Goal: Information Seeking & Learning: Learn about a topic

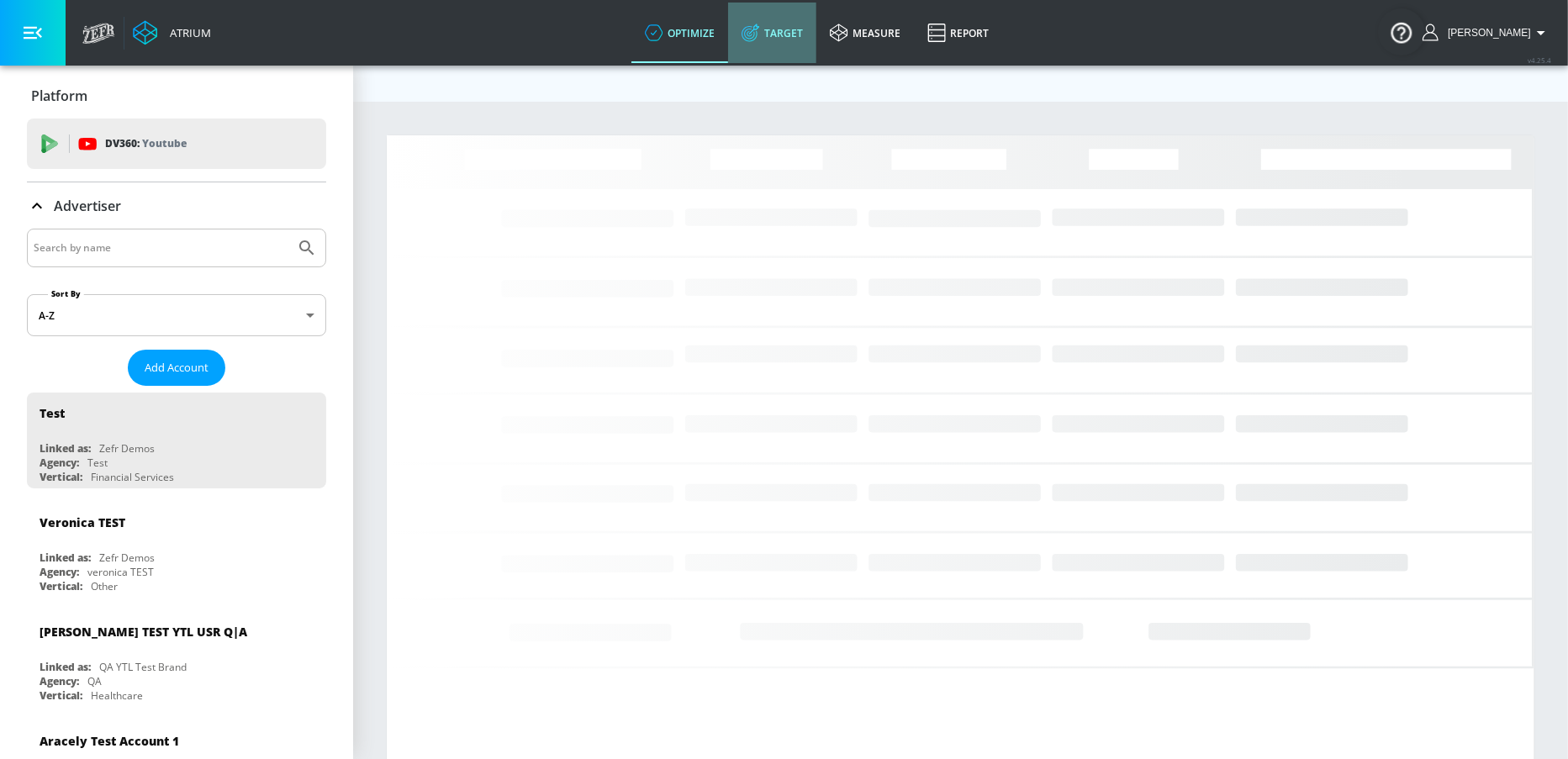
click at [817, 27] on link "Target" at bounding box center [772, 33] width 88 height 60
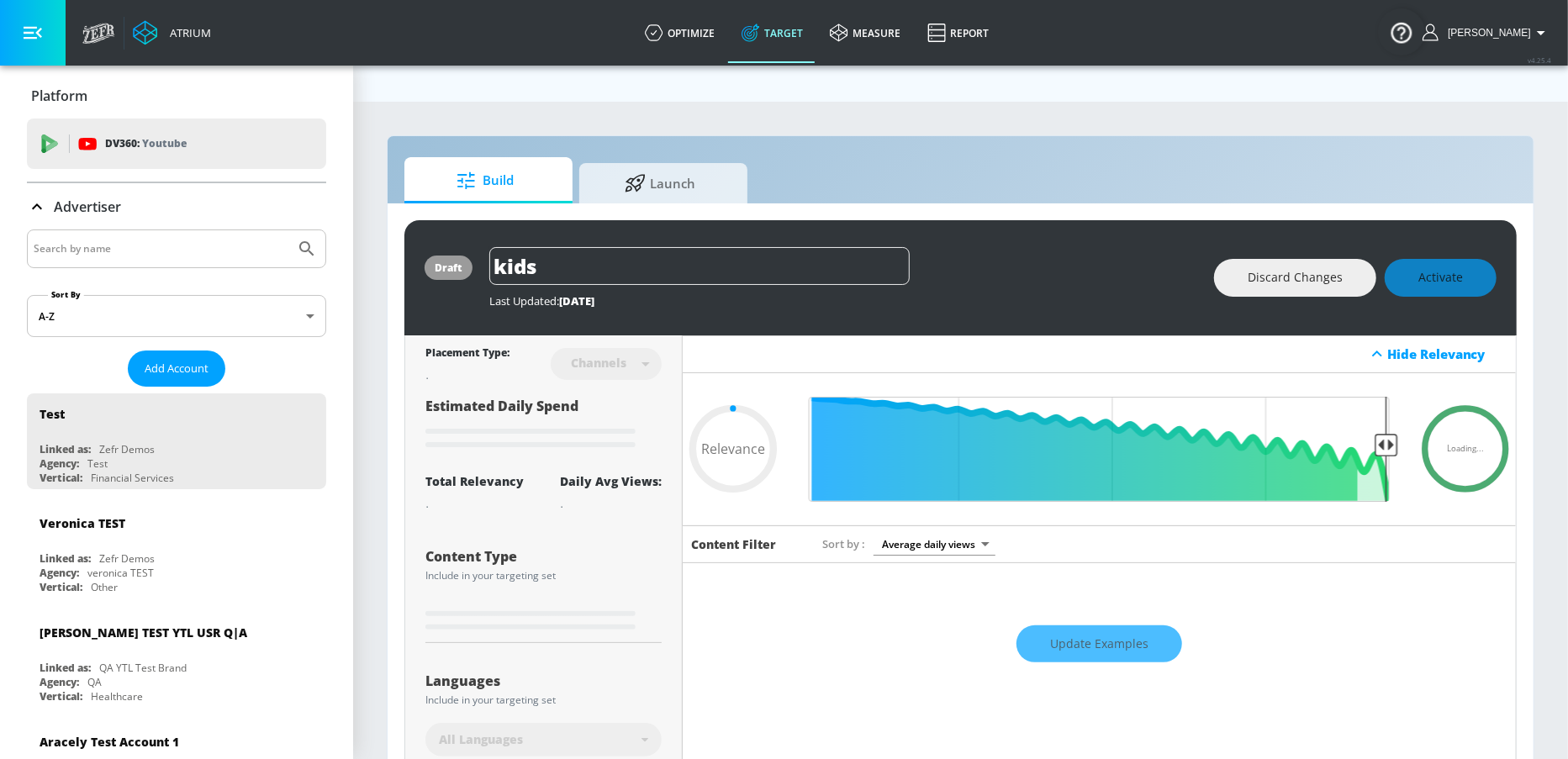
type input "0.59"
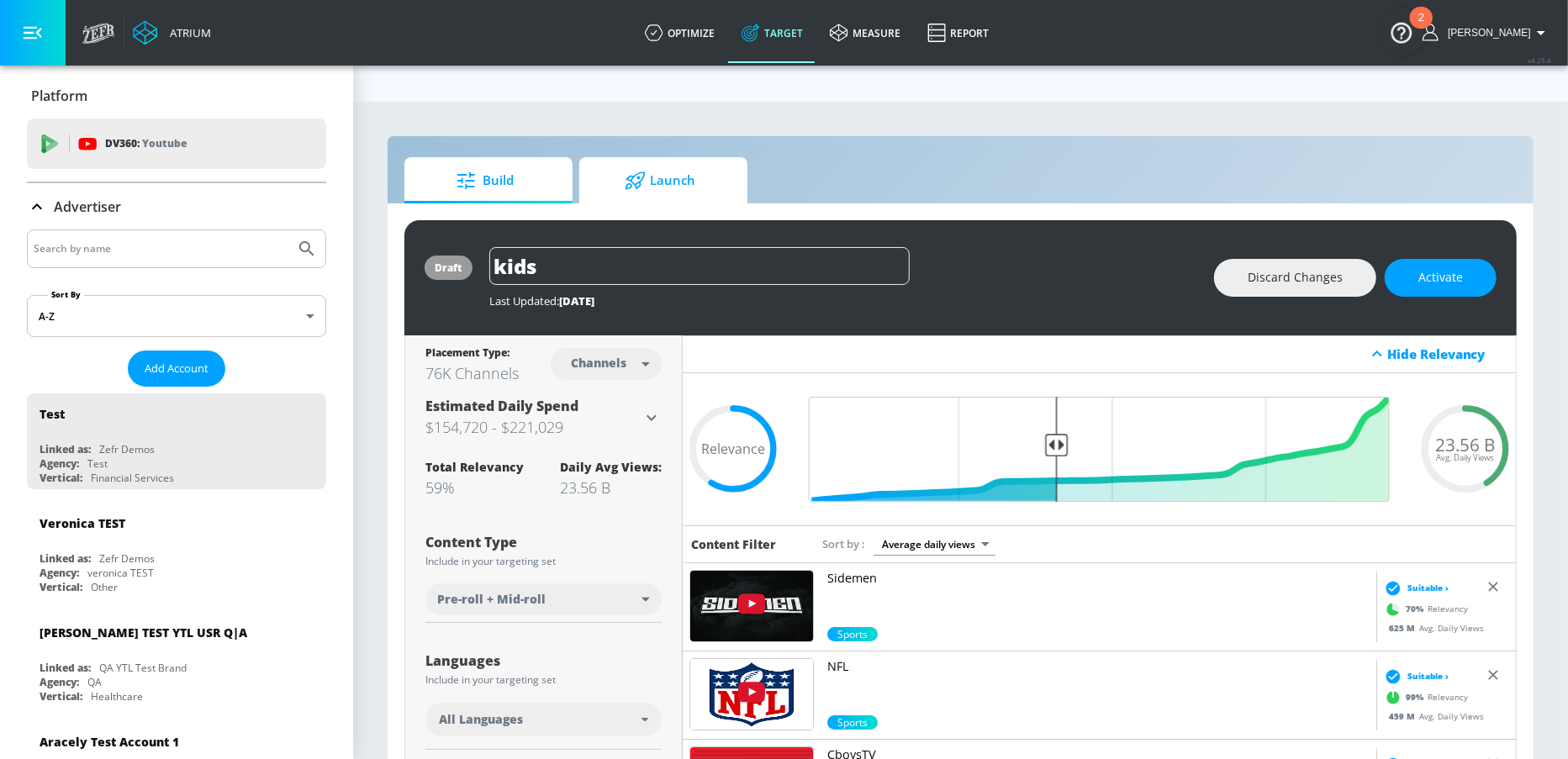
click at [666, 161] on span "Launch" at bounding box center [659, 180] width 127 height 40
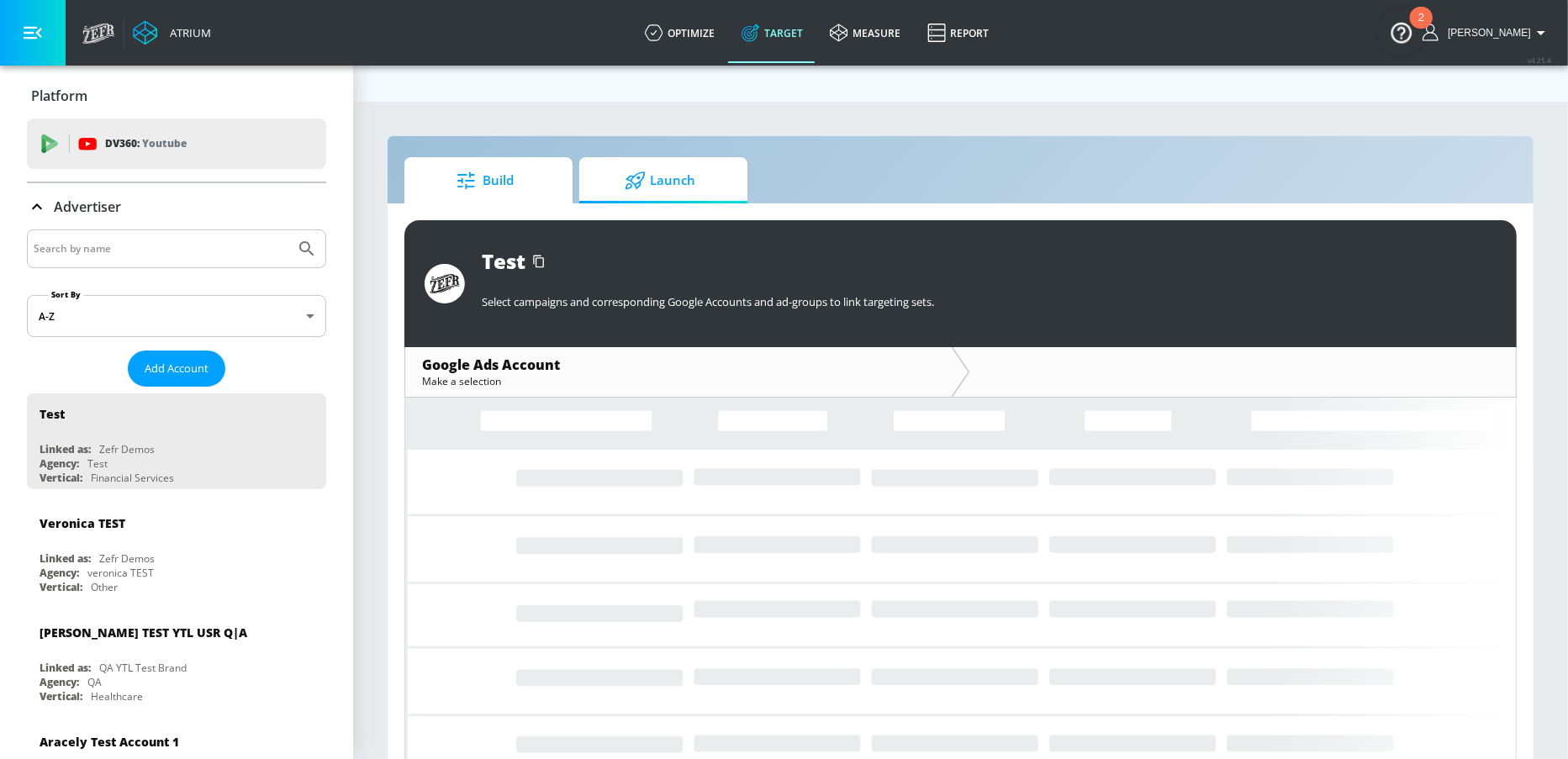
click at [528, 161] on span "Build" at bounding box center [485, 180] width 127 height 40
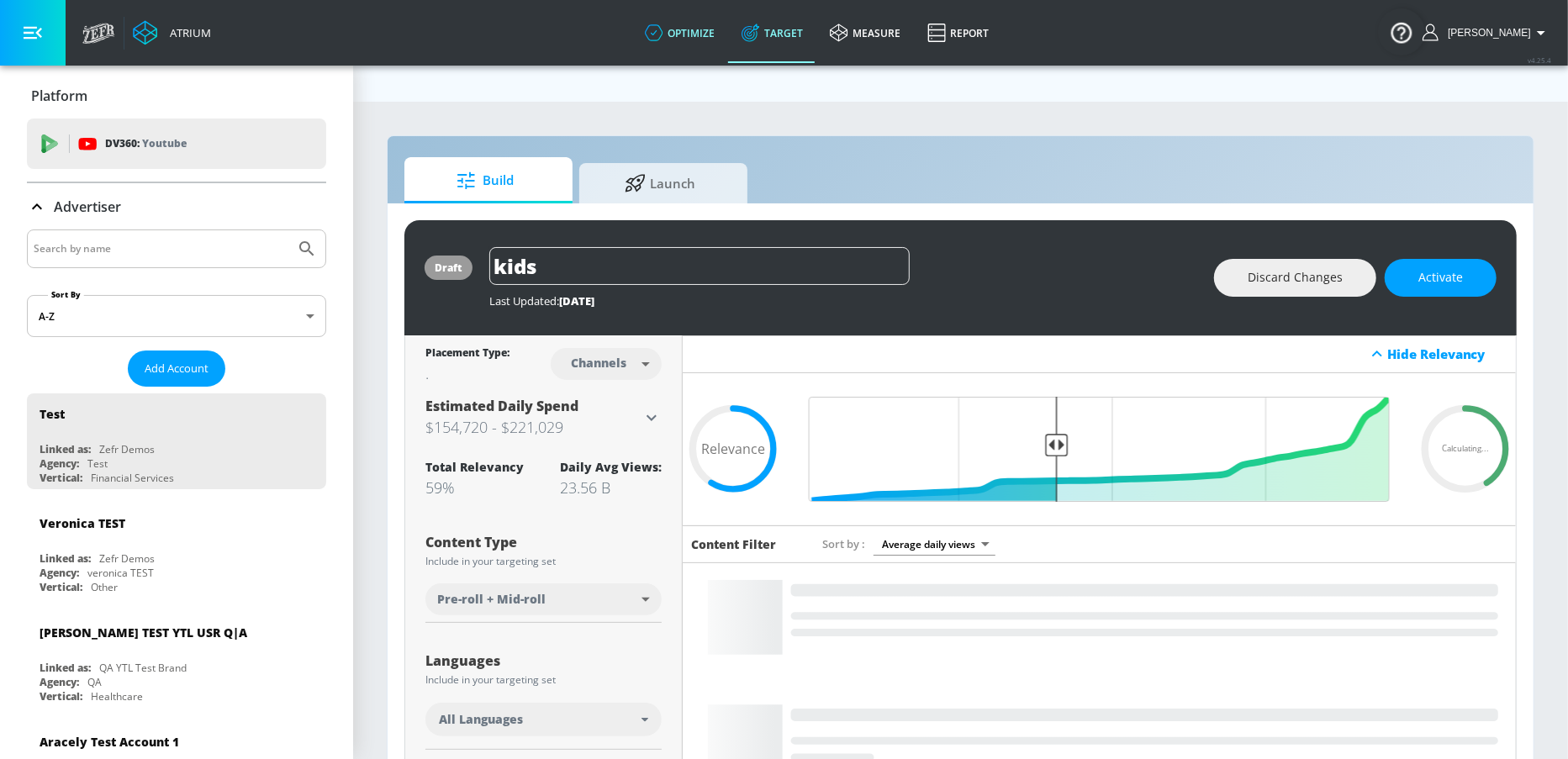
click at [725, 33] on link "optimize" at bounding box center [680, 33] width 97 height 60
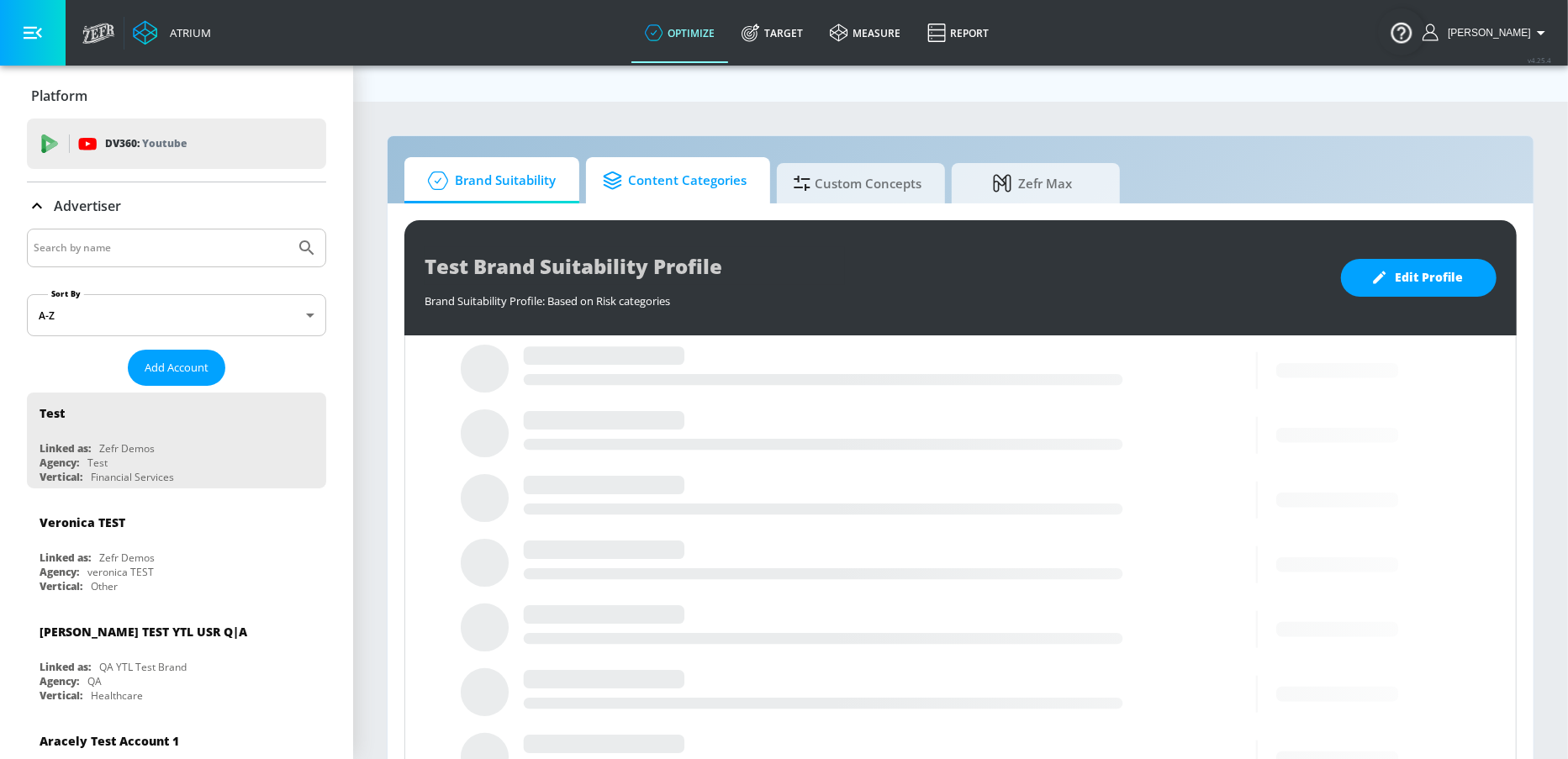
click at [673, 161] on span "Content Categories" at bounding box center [674, 180] width 144 height 40
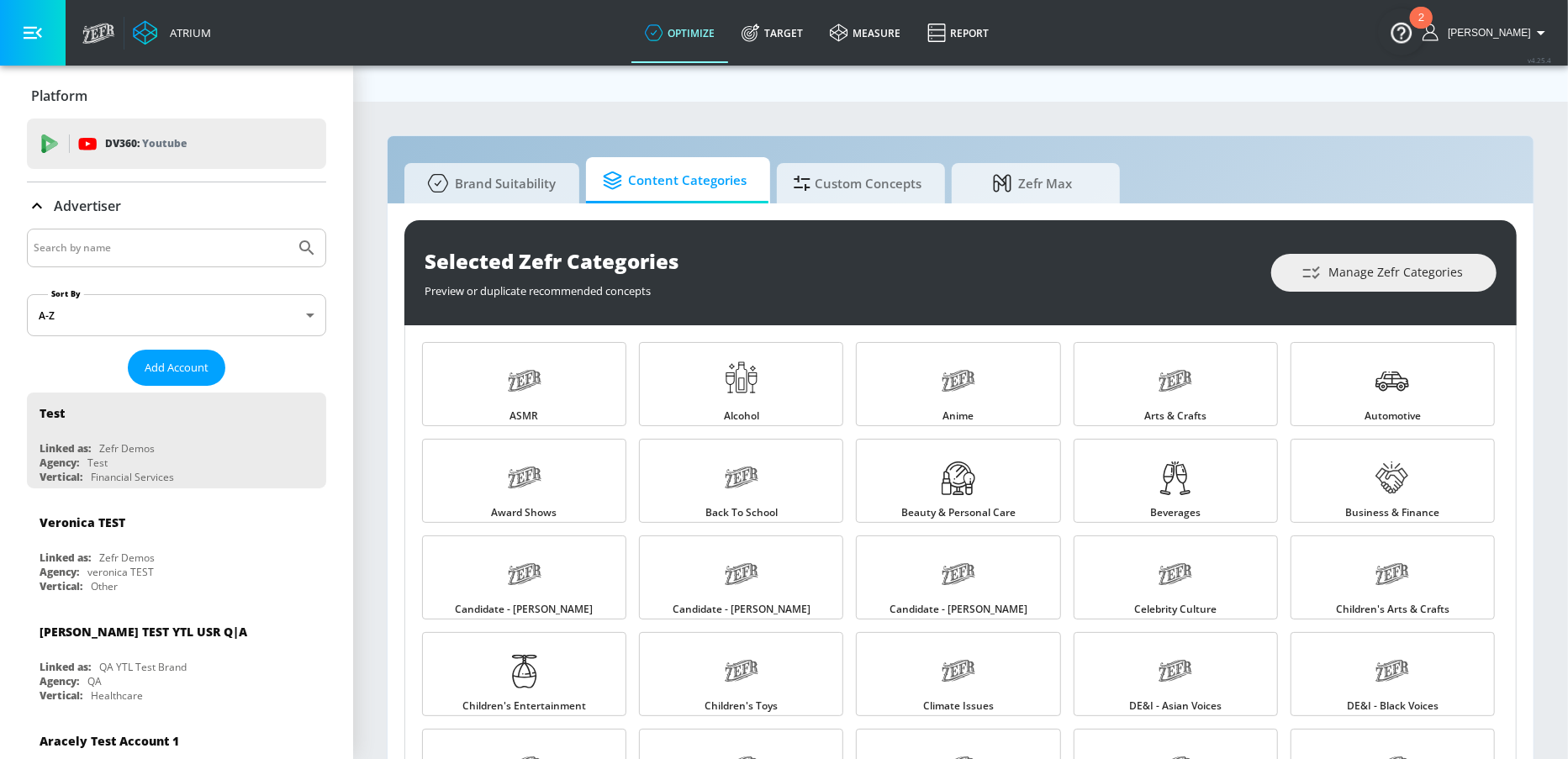
click at [39, 45] on button "button" at bounding box center [33, 33] width 66 height 66
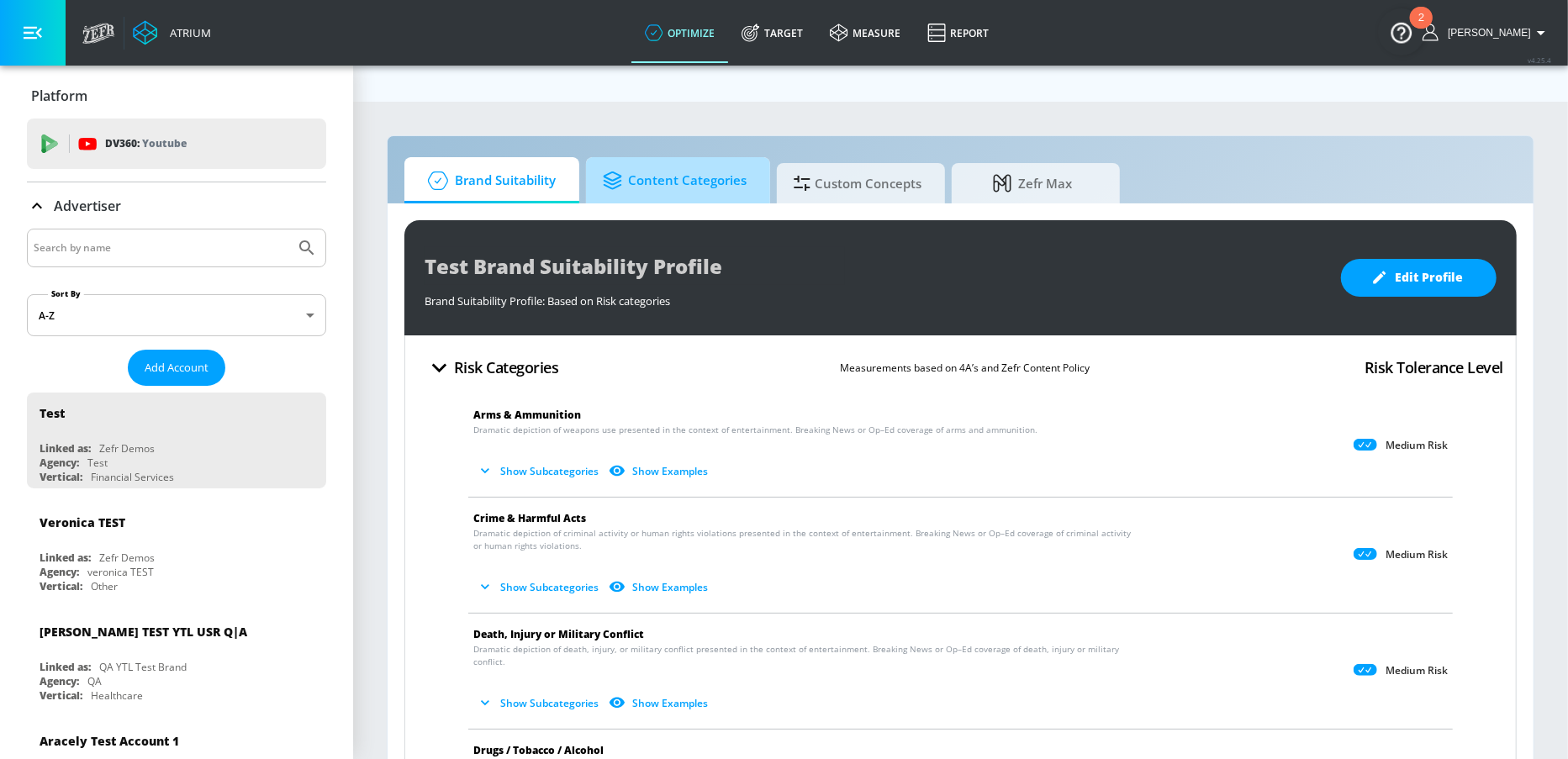
click at [710, 161] on span "Content Categories" at bounding box center [674, 180] width 144 height 40
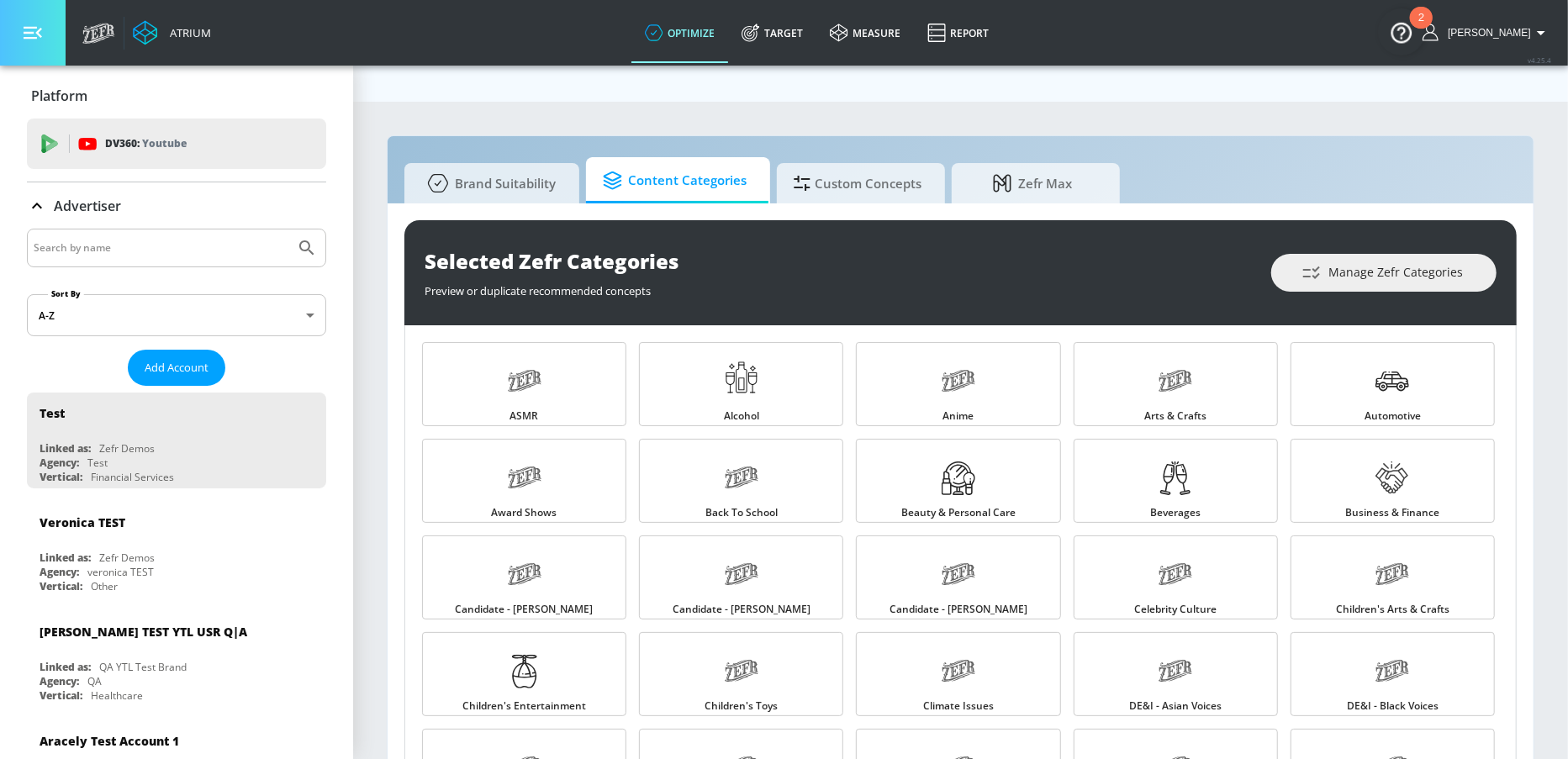
click at [25, 33] on icon "button" at bounding box center [33, 33] width 19 height 19
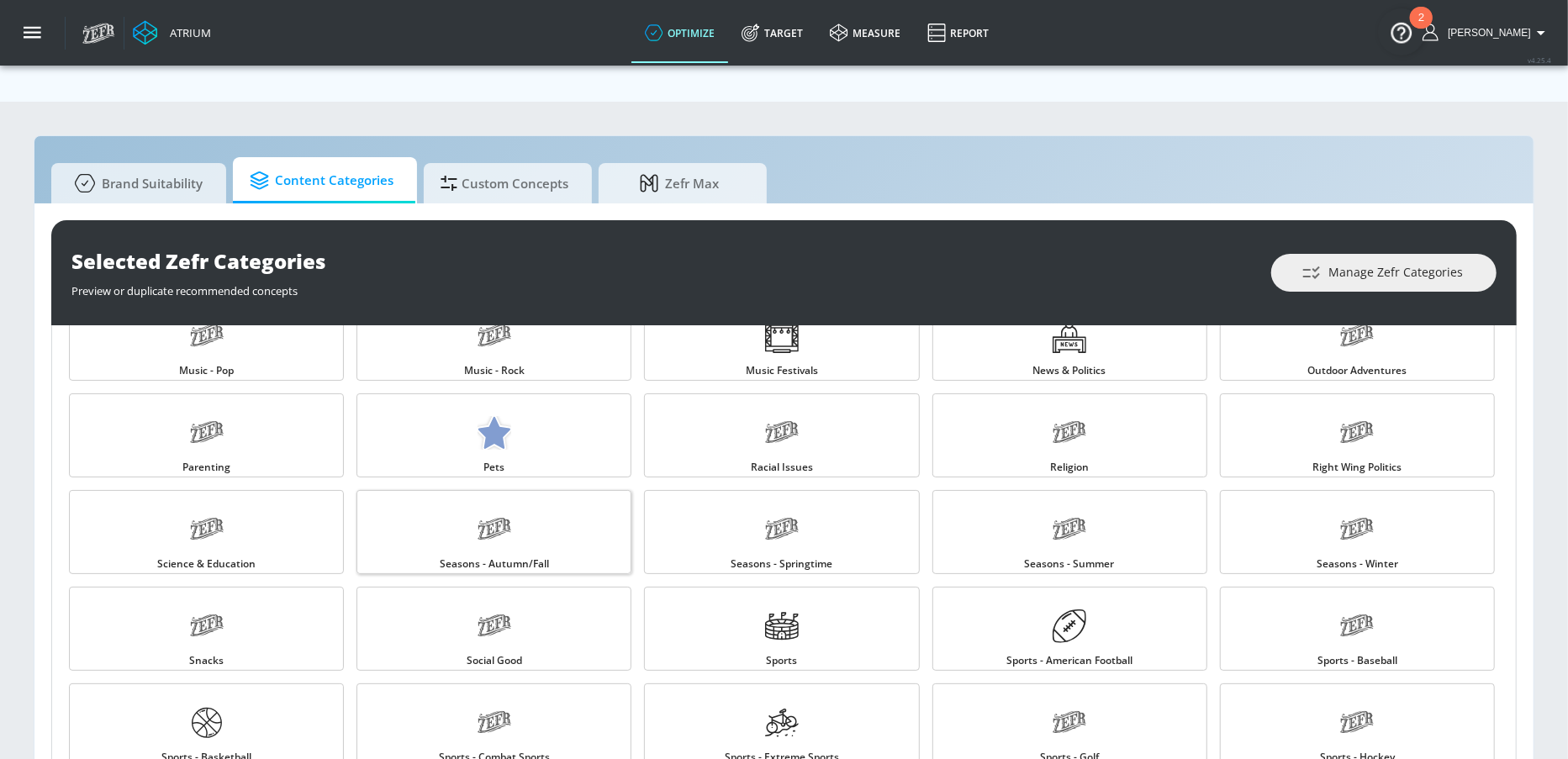
scroll to position [1400, 0]
click at [798, 609] on div at bounding box center [782, 628] width 33 height 38
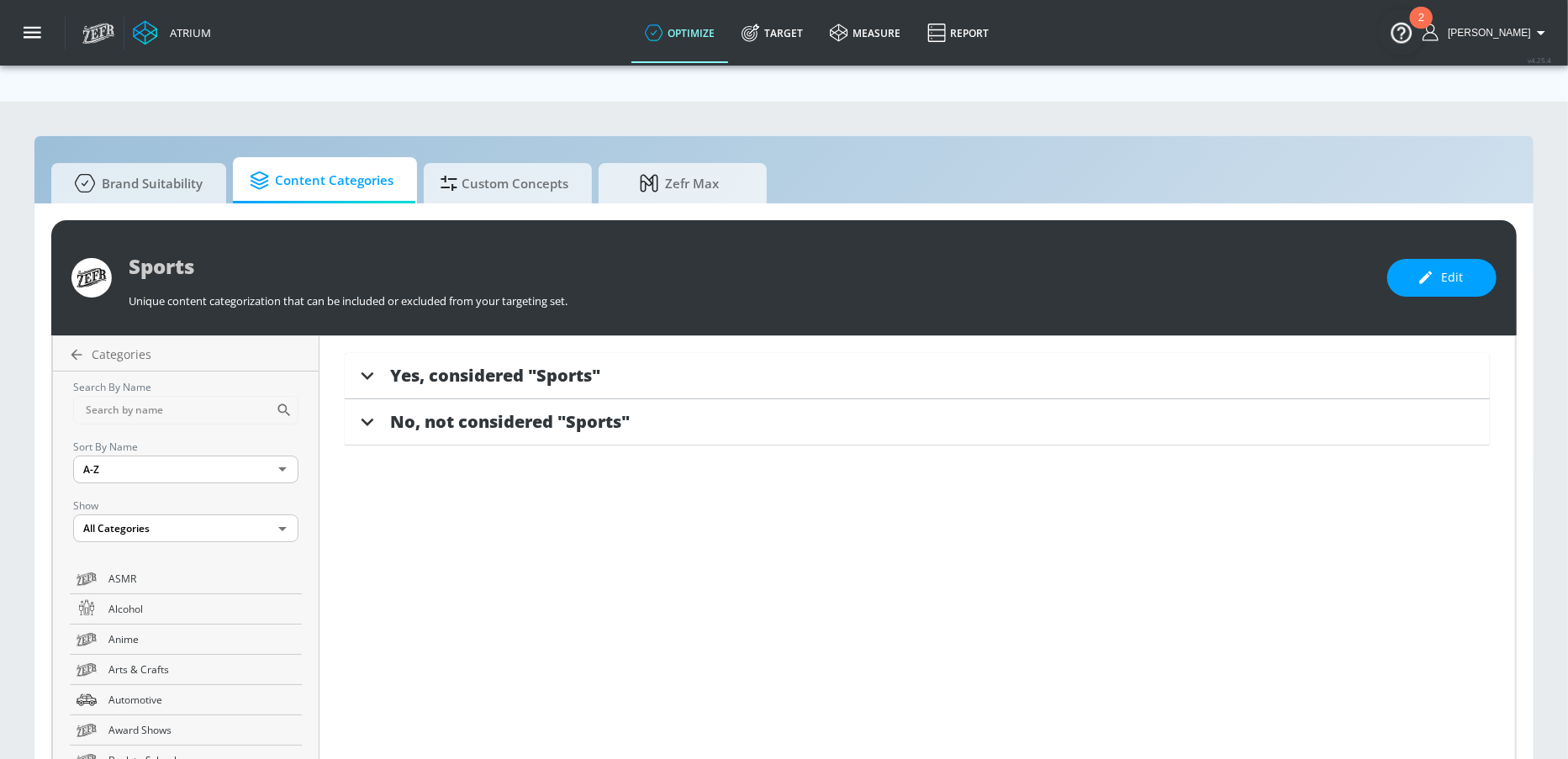
click at [452, 364] on span "Yes, considered "Sports"" at bounding box center [495, 375] width 210 height 22
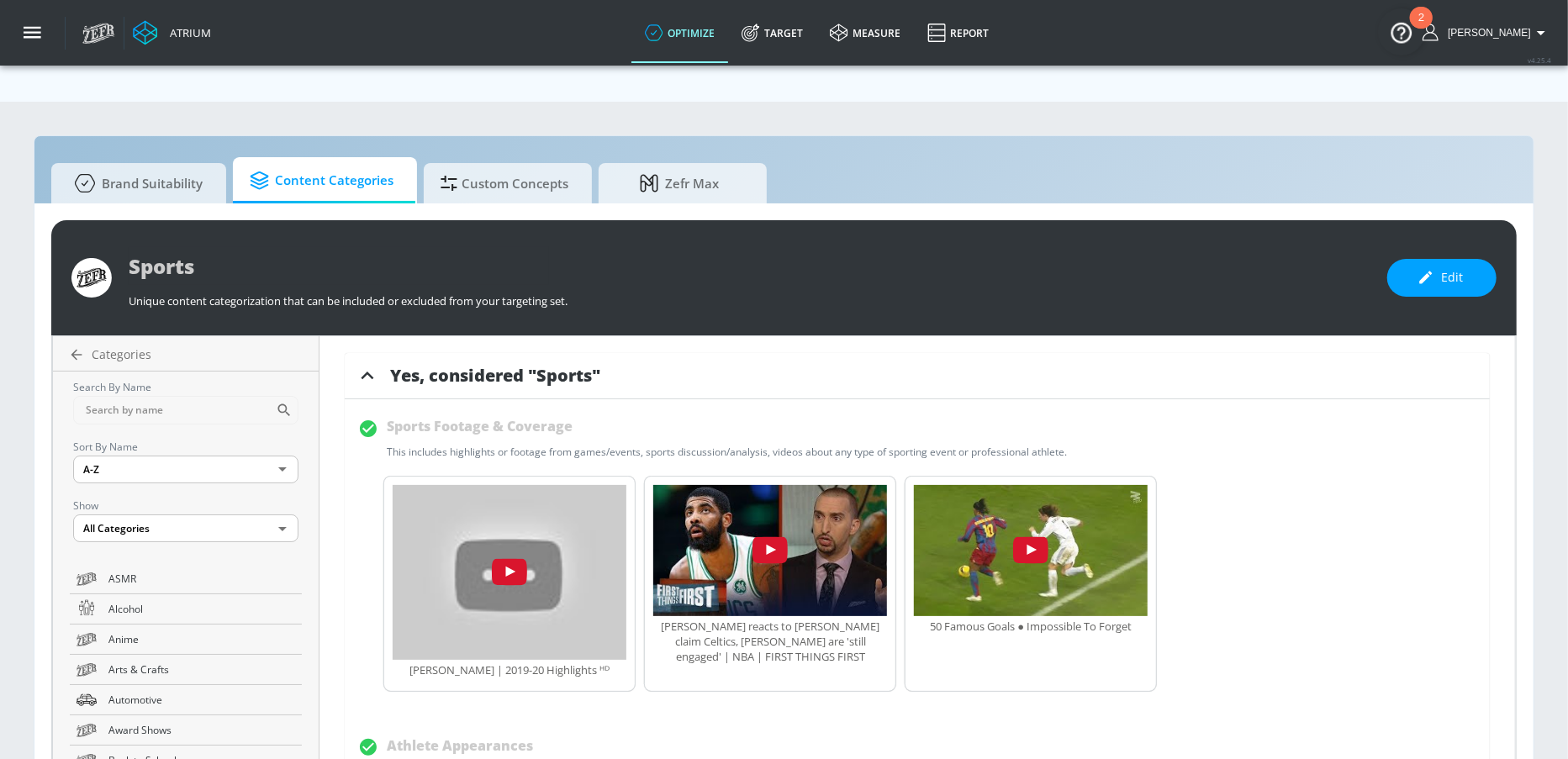
click at [1053, 414] on div "Sports Footage & Coverage This includes highlights or footage from games/events…" at bounding box center [726, 436] width 680 height 47
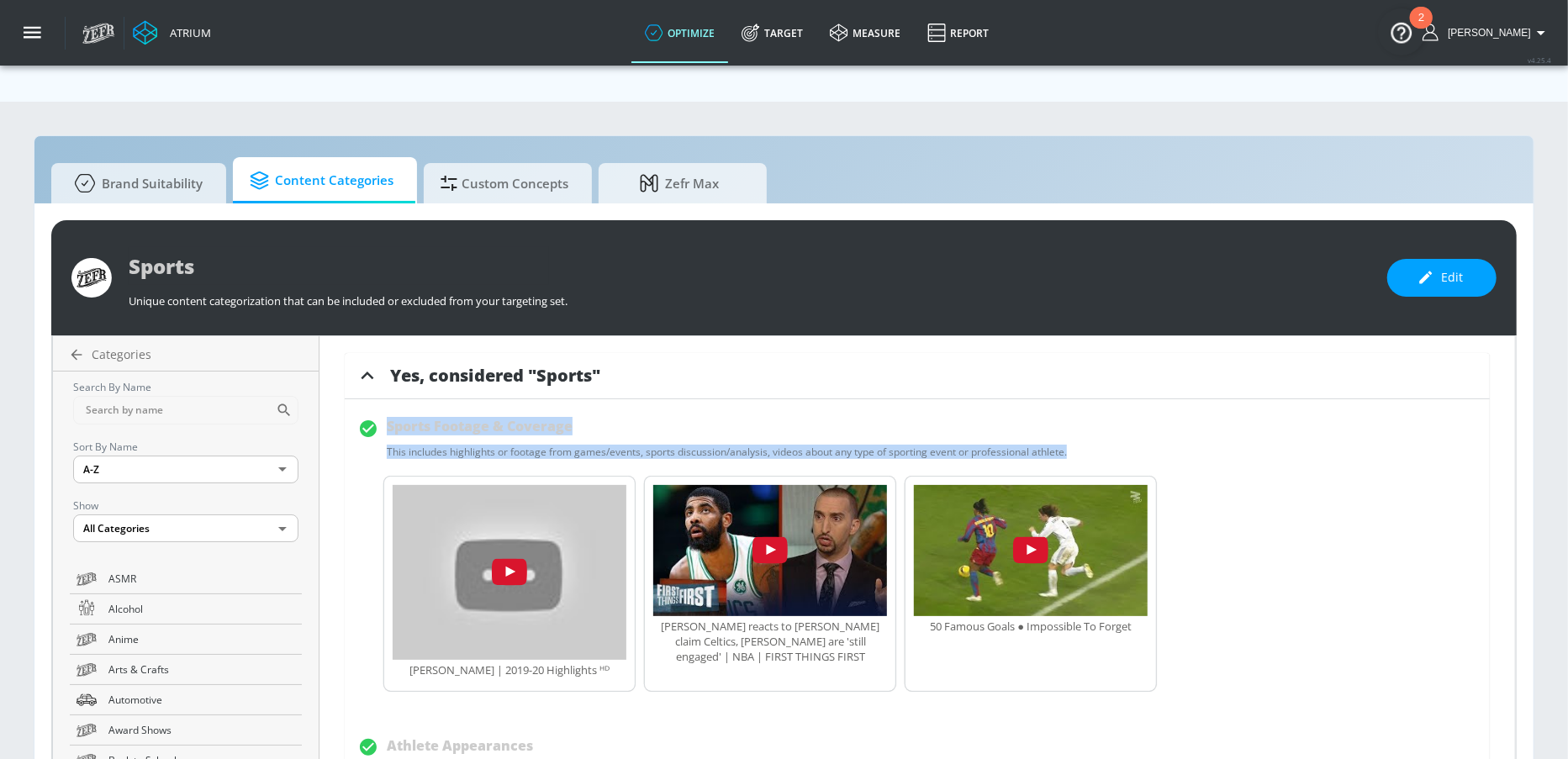
click at [387, 413] on div "Sports Footage & Coverage This includes highlights or footage from games/events…" at bounding box center [726, 436] width 680 height 47
copy div "This includes highlights or footage from games/events, sports discussion/analys…"
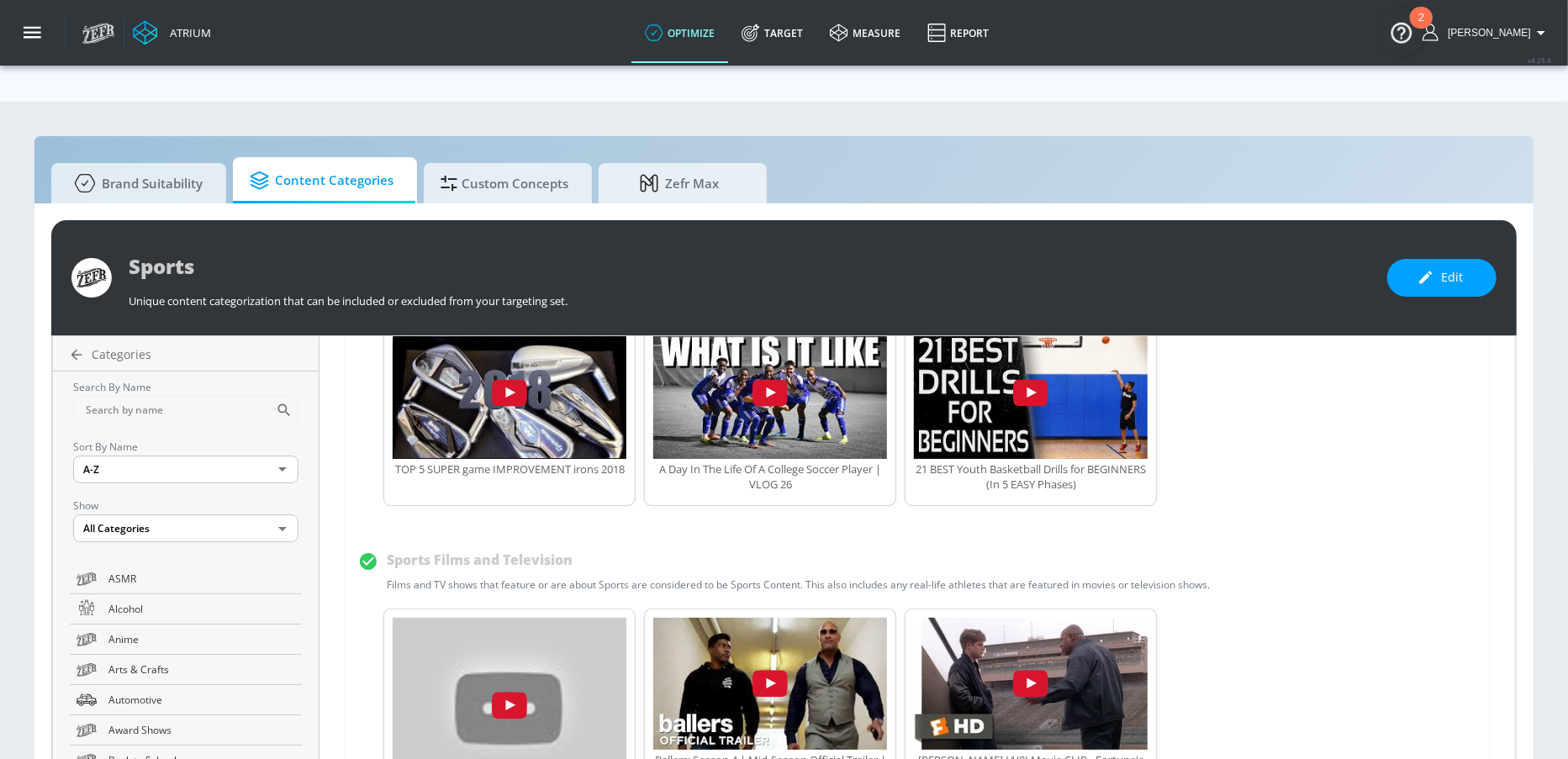
scroll to position [1088, 0]
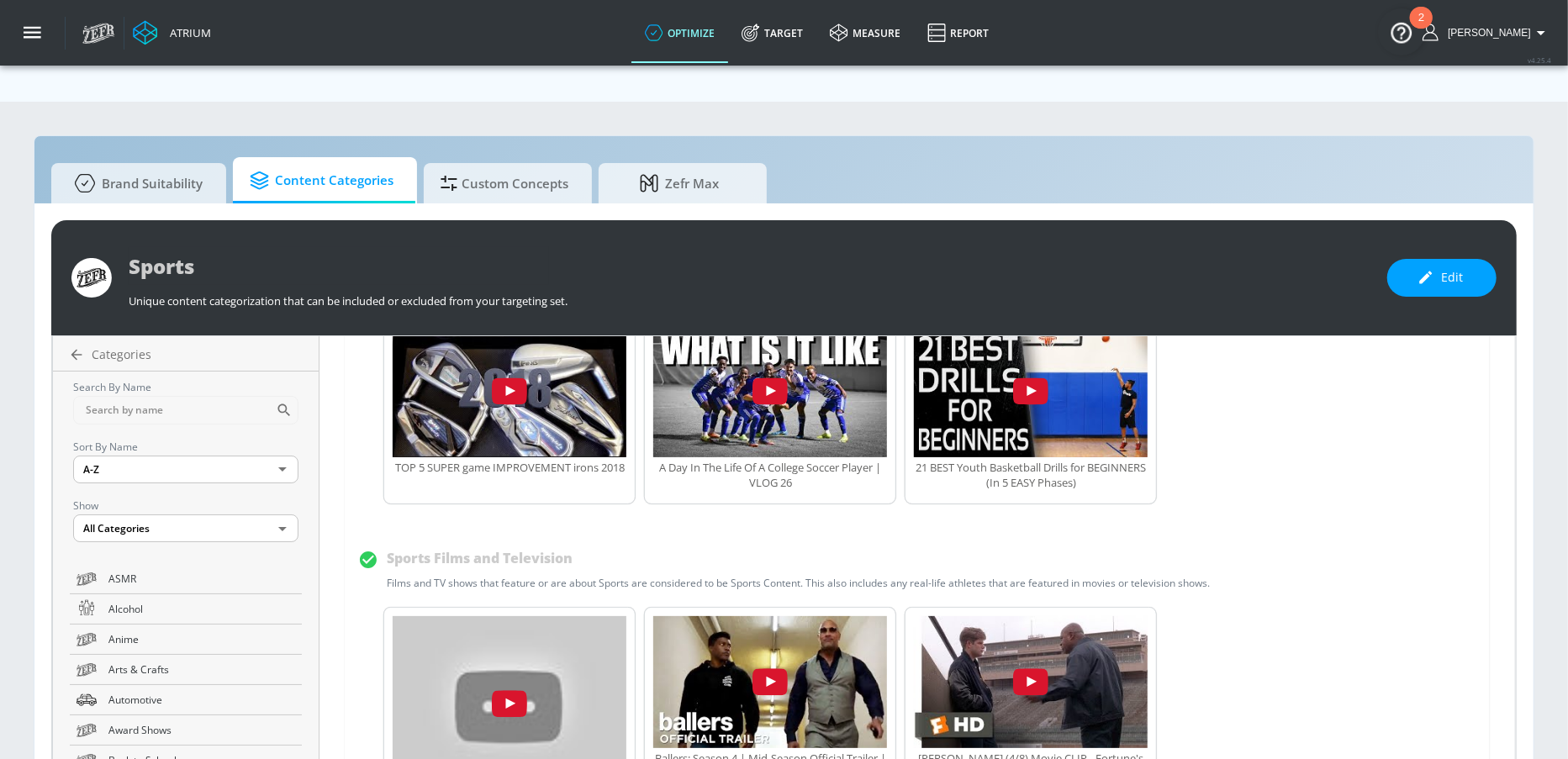
click at [619, 544] on div "Sports Films and Television Films and TV shows that feature or are about Sports…" at bounding box center [894, 567] width 1071 height 47
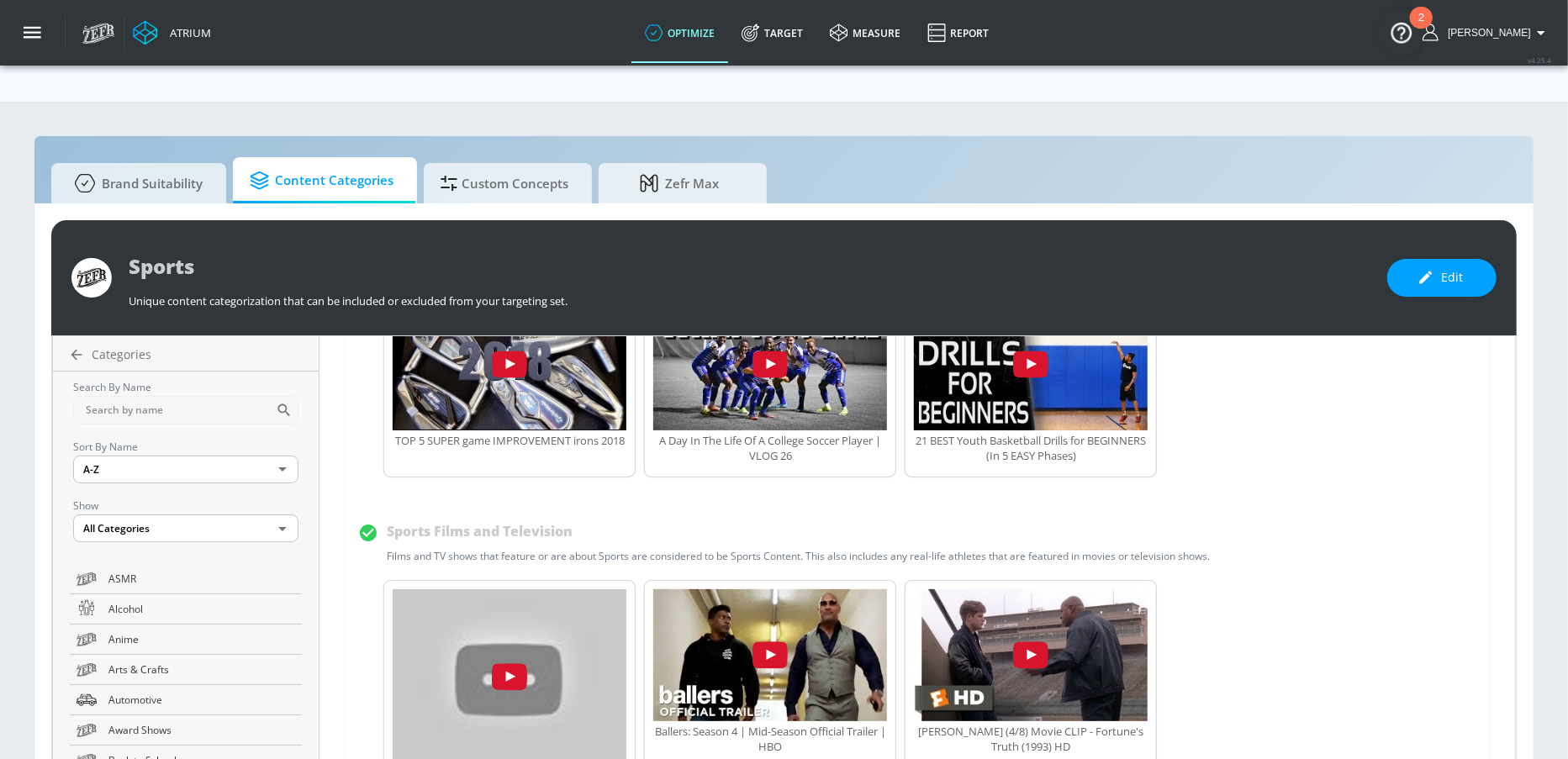
scroll to position [1072, 0]
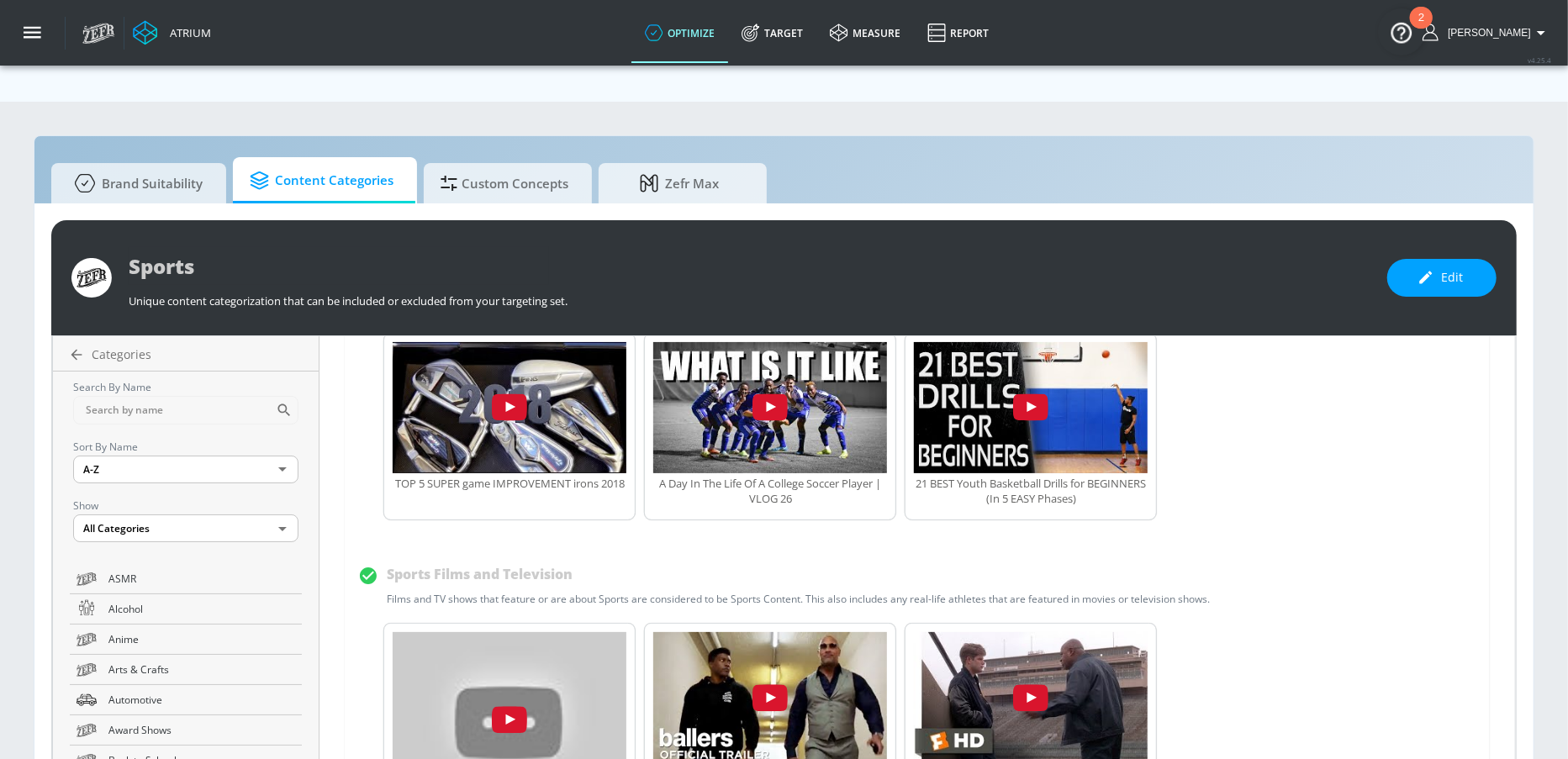
click at [328, 161] on span "Content Categories" at bounding box center [322, 180] width 144 height 40
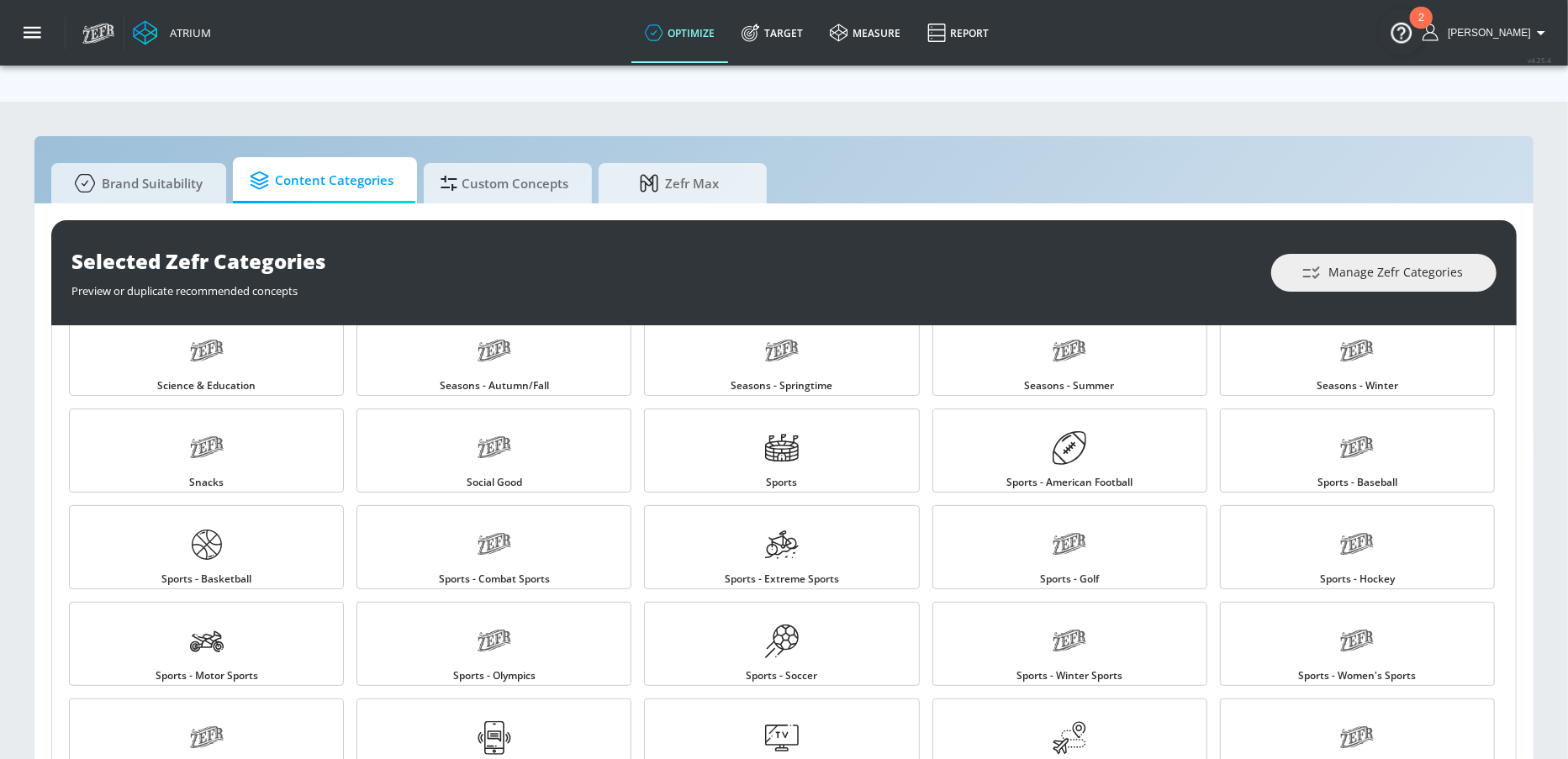
scroll to position [1573, 0]
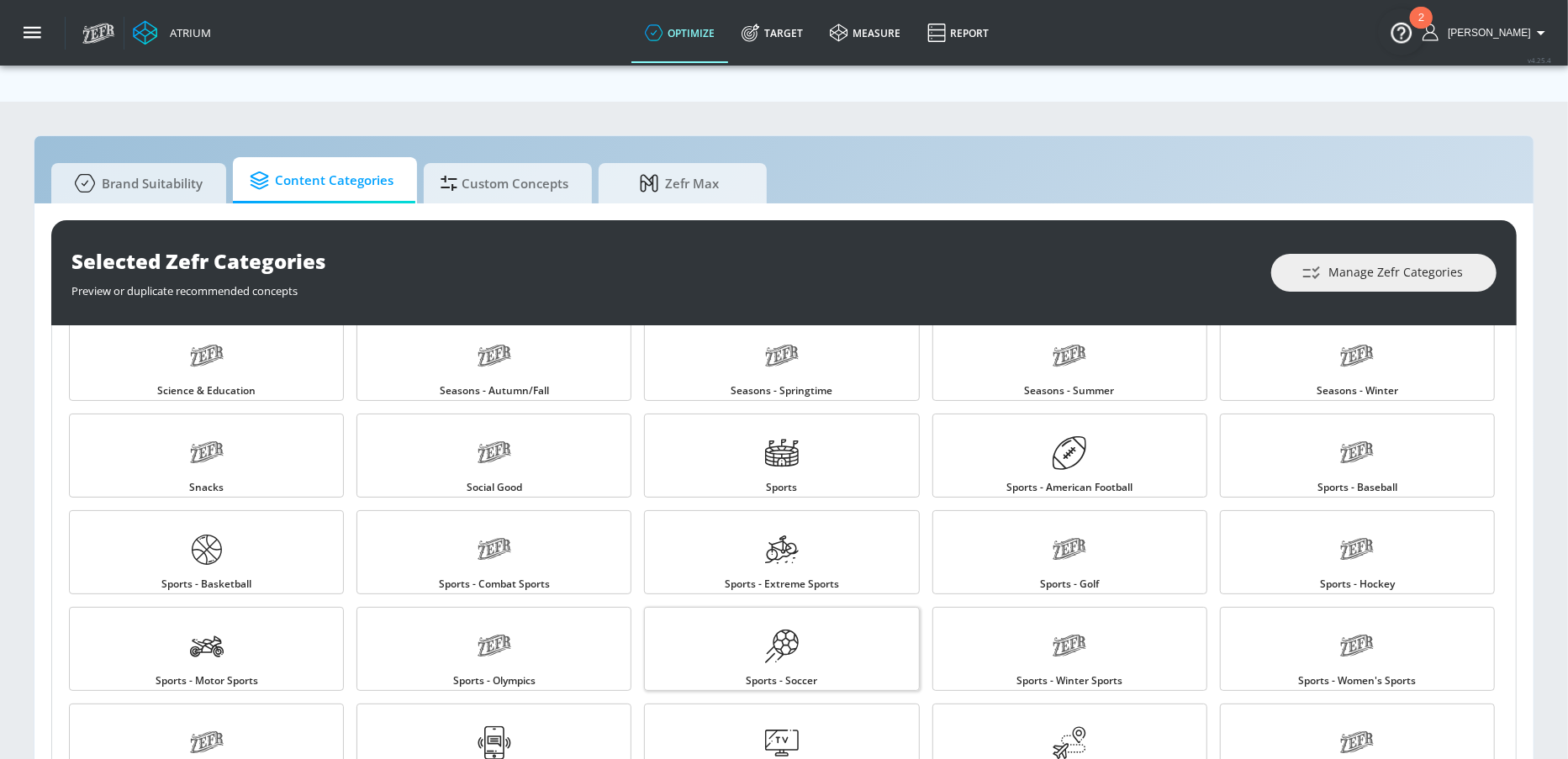
click at [857, 614] on link "Sports - Soccer" at bounding box center [782, 649] width 275 height 84
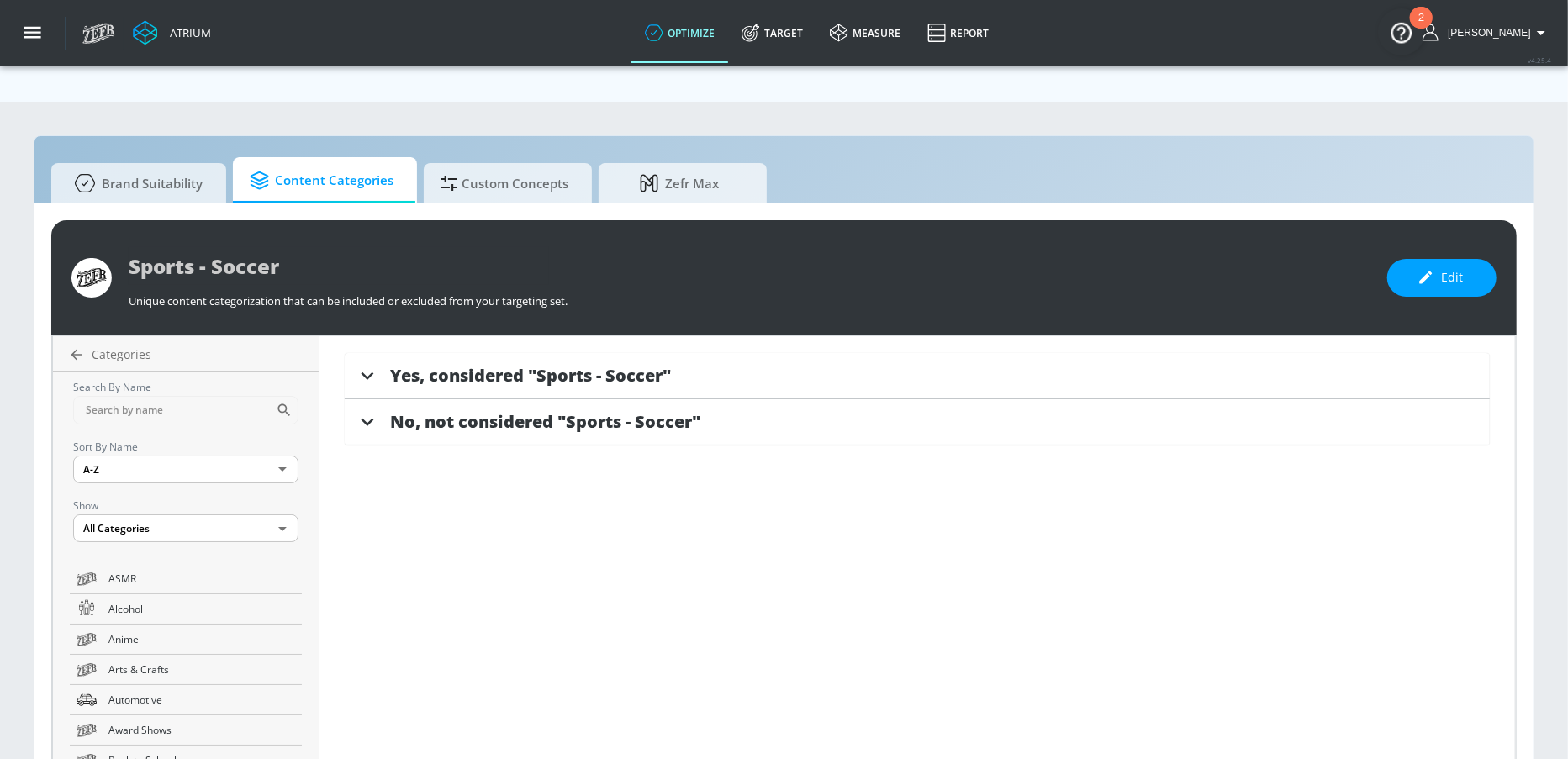
click at [435, 364] on span "Yes, considered "Sports - Soccer"" at bounding box center [530, 375] width 281 height 22
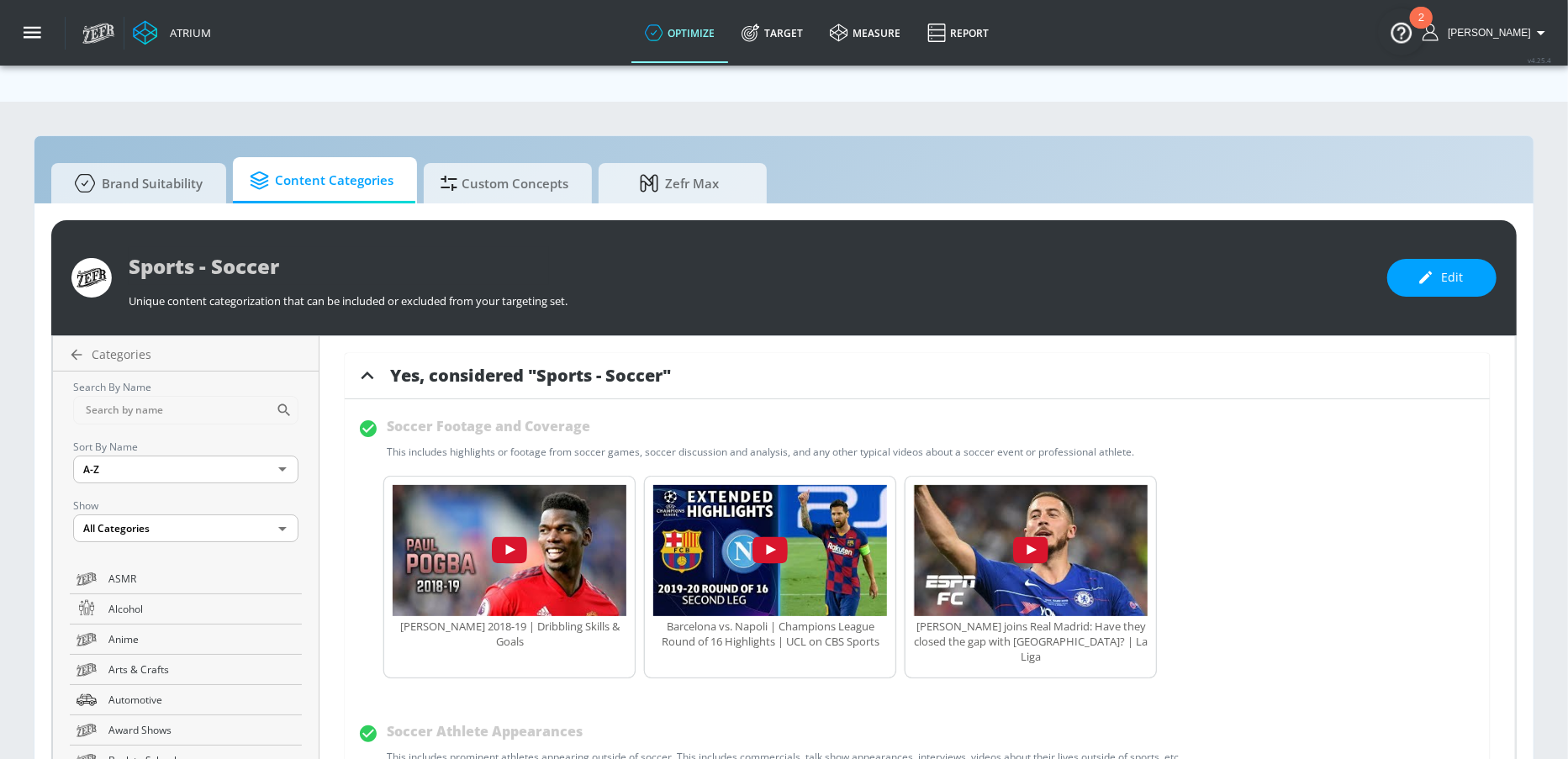
click at [585, 413] on div "Soccer Footage and Coverage This includes highlights or footage from soccer gam…" at bounding box center [894, 436] width 1071 height 47
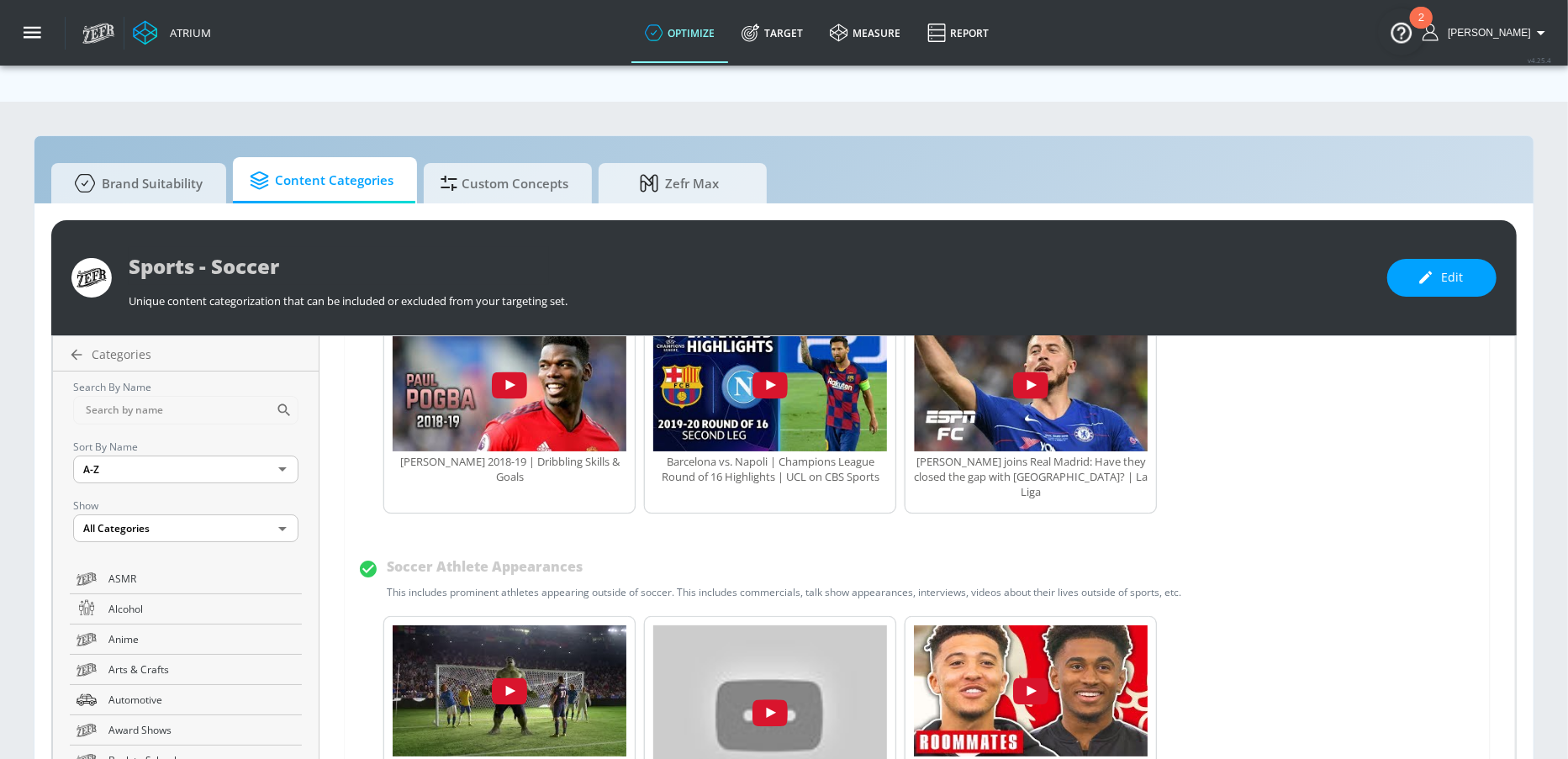
scroll to position [176, 0]
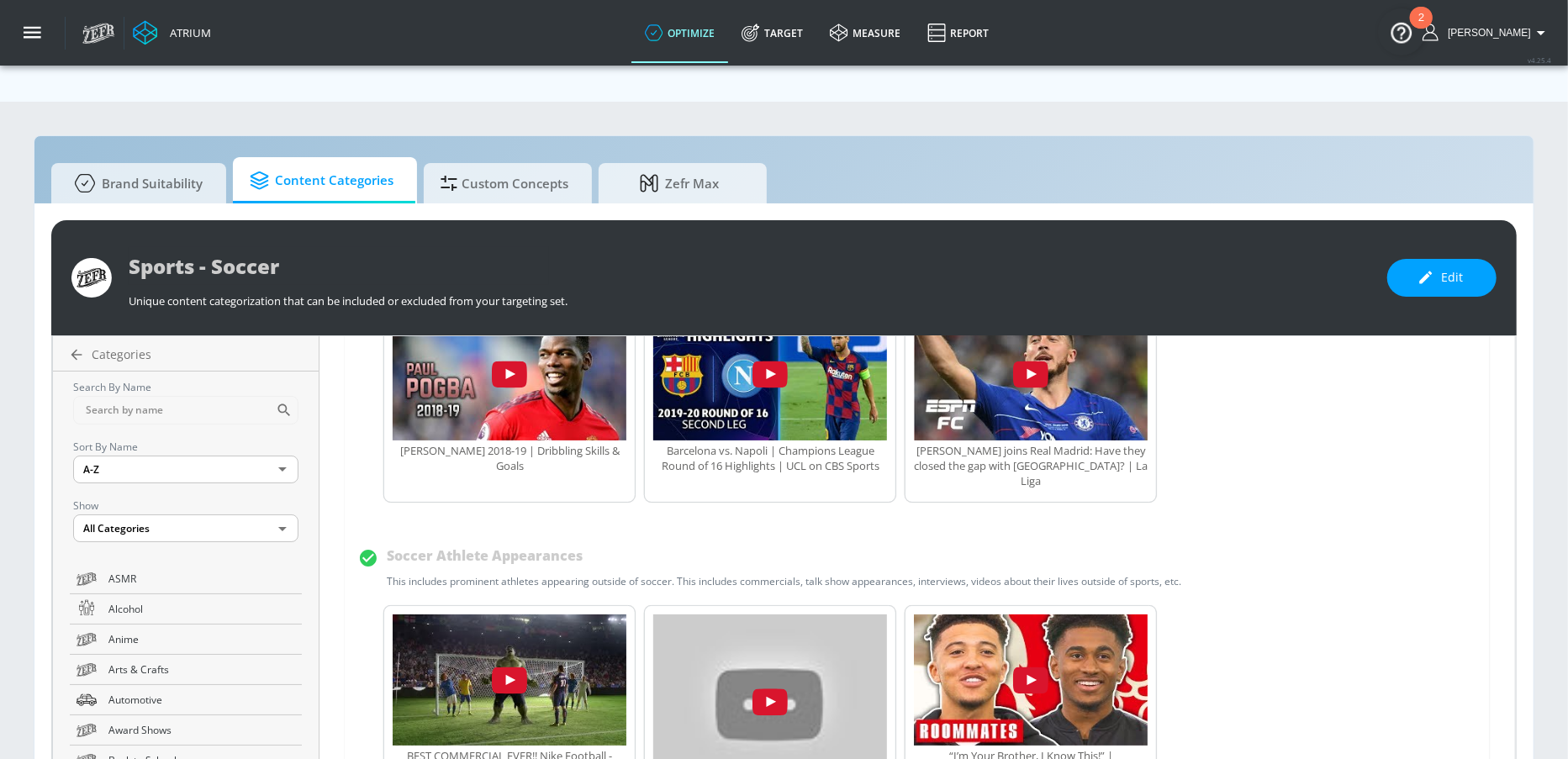
click at [596, 542] on div "Soccer Athlete Appearances This includes prominent athletes appearing outside o…" at bounding box center [894, 566] width 1071 height 47
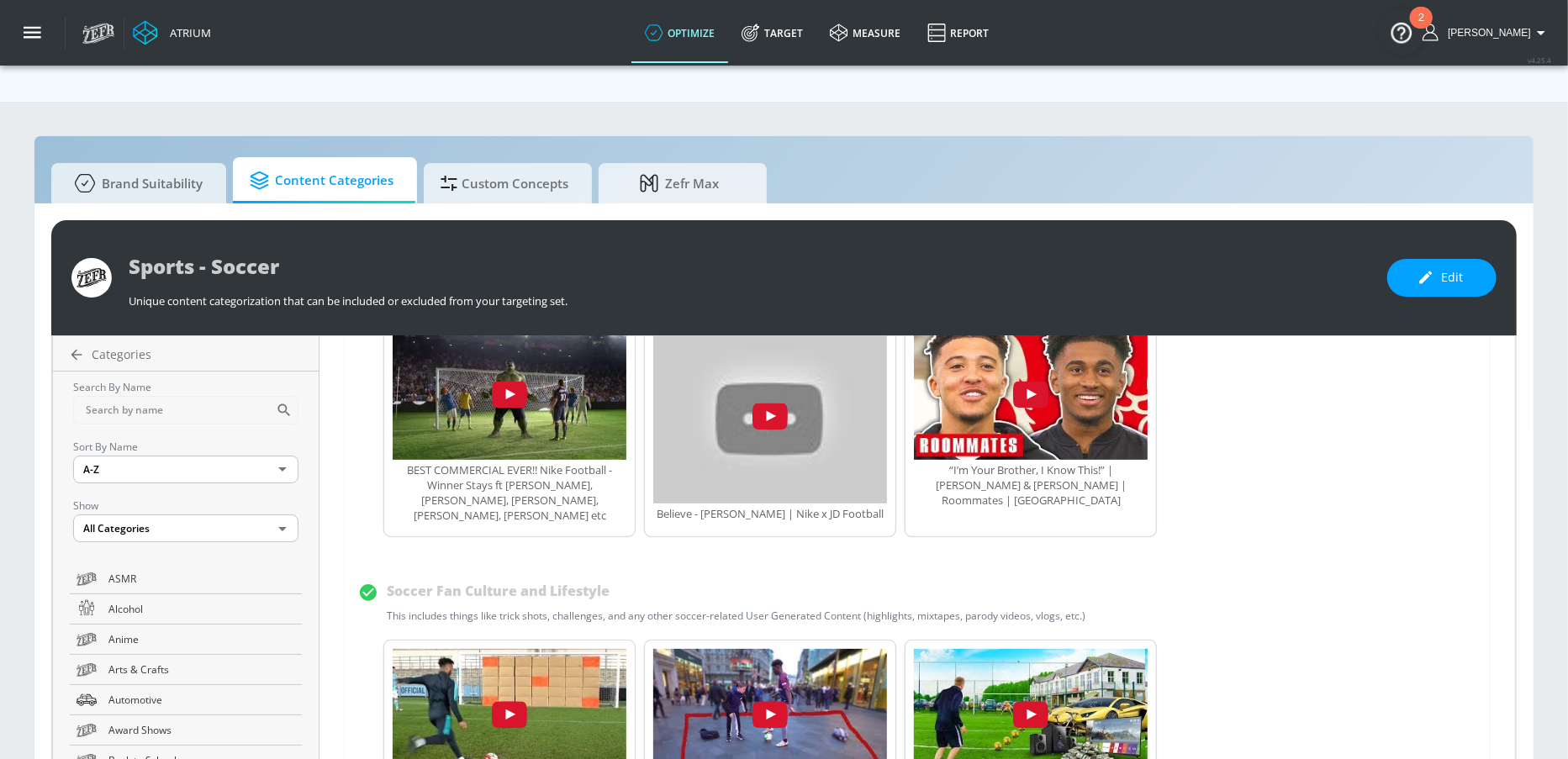
scroll to position [474, 0]
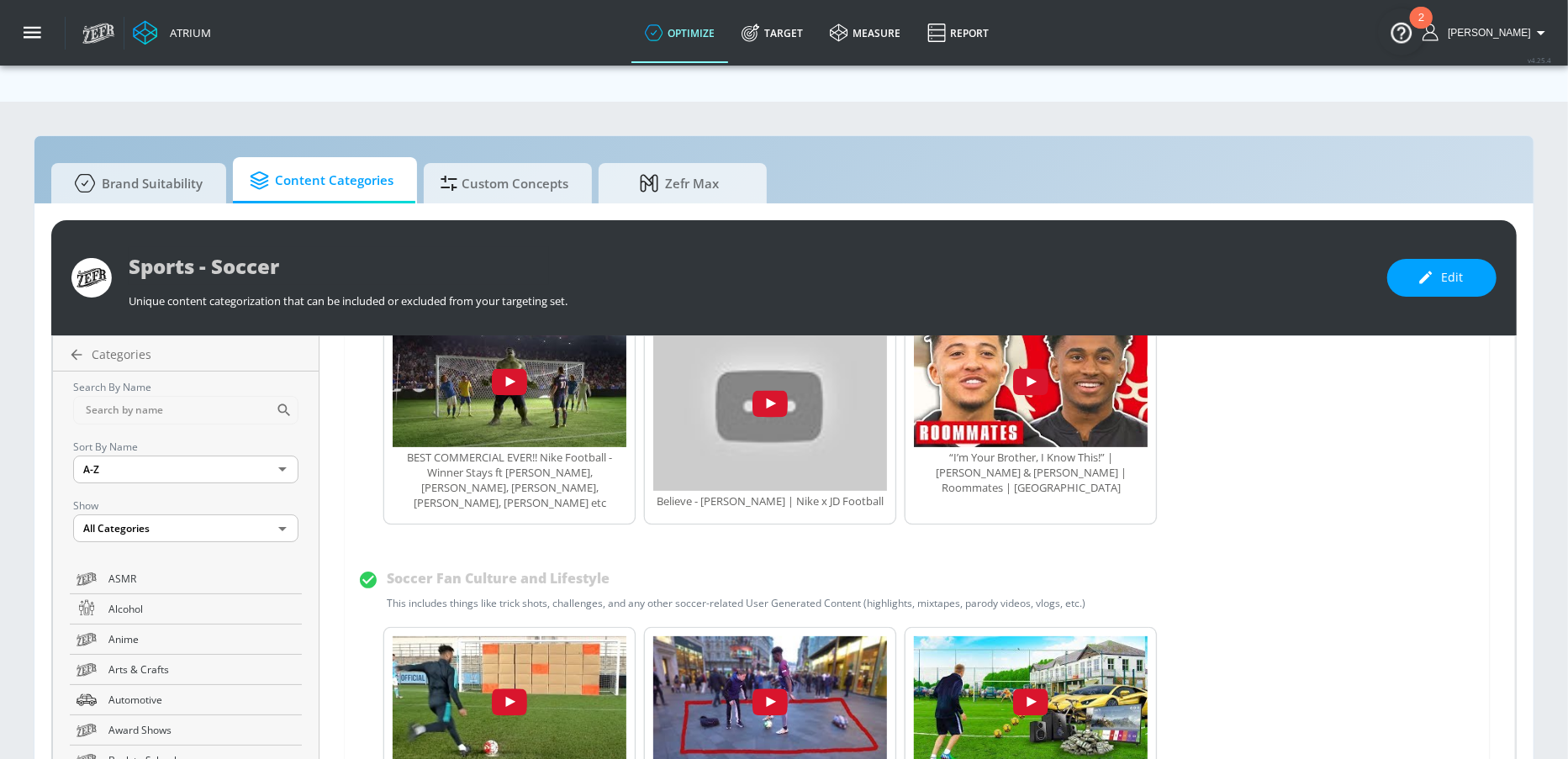
click at [616, 565] on div "Soccer Fan Culture and Lifestyle This includes things like trick shots, challen…" at bounding box center [894, 588] width 1071 height 47
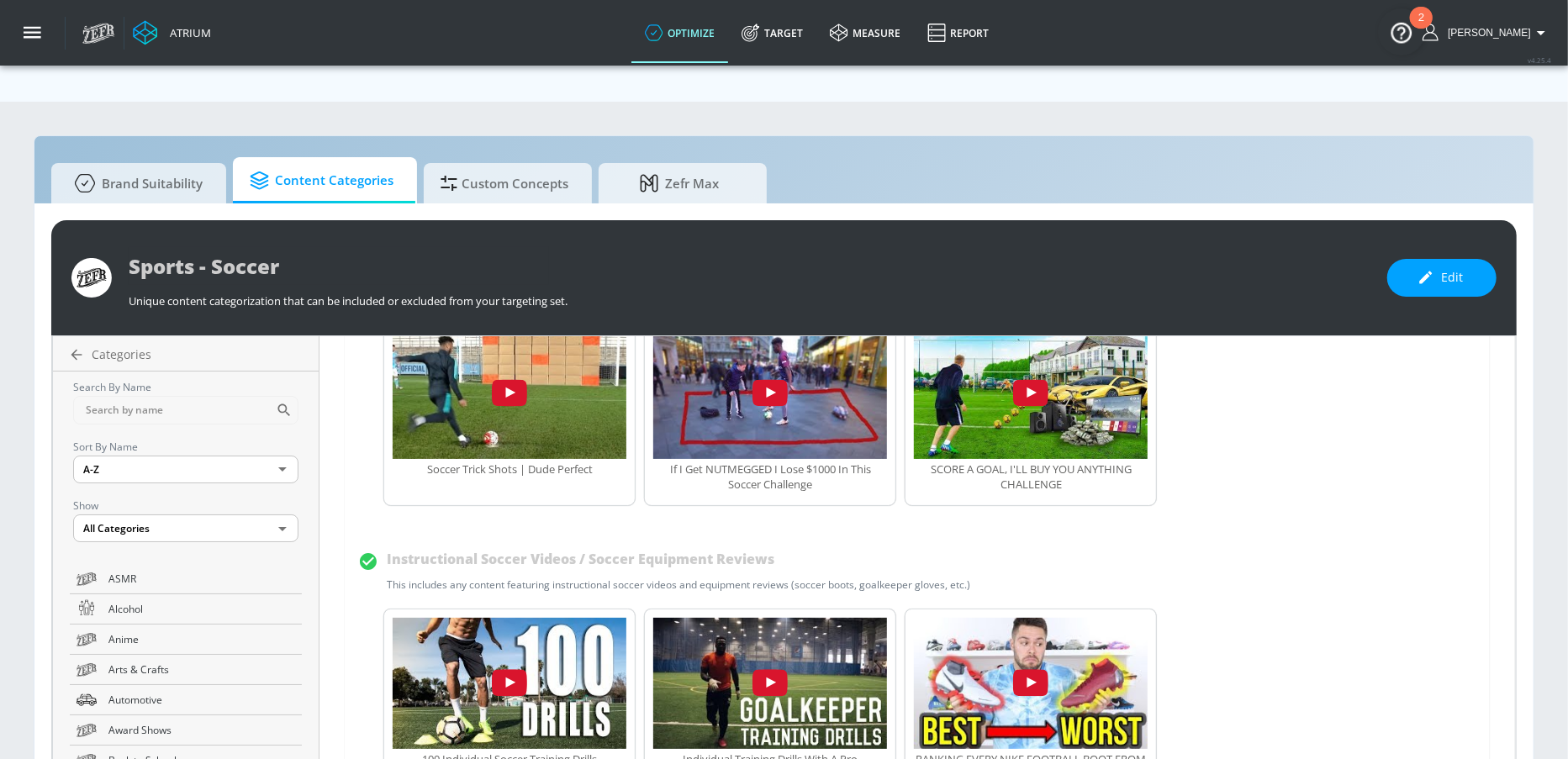
scroll to position [805, 0]
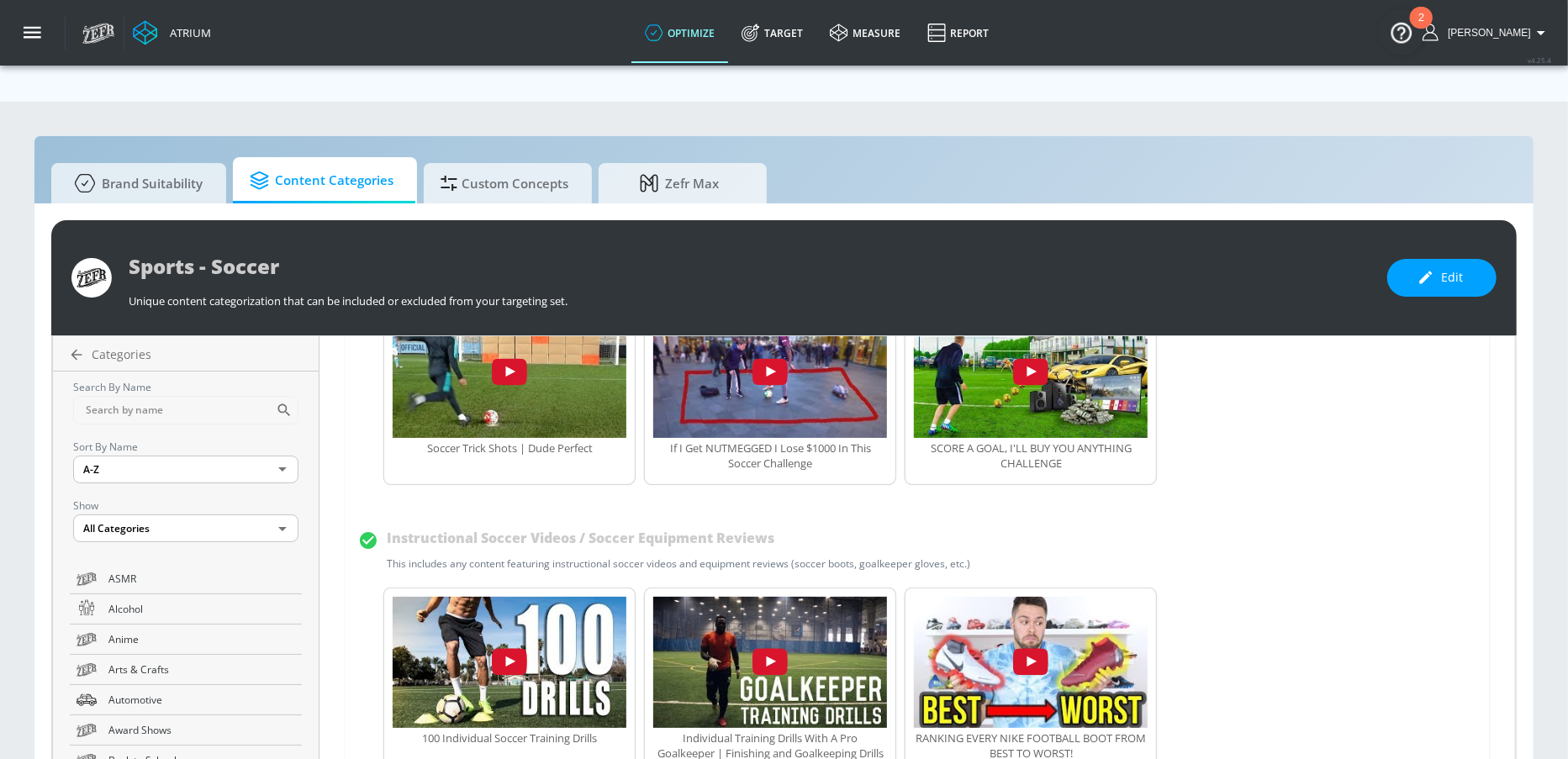
drag, startPoint x: 370, startPoint y: 516, endPoint x: 850, endPoint y: 482, distance: 481.2
click at [850, 525] on div "Instructional Soccer Videos / Soccer Equipment Reviews This includes any conten…" at bounding box center [678, 548] width 583 height 47
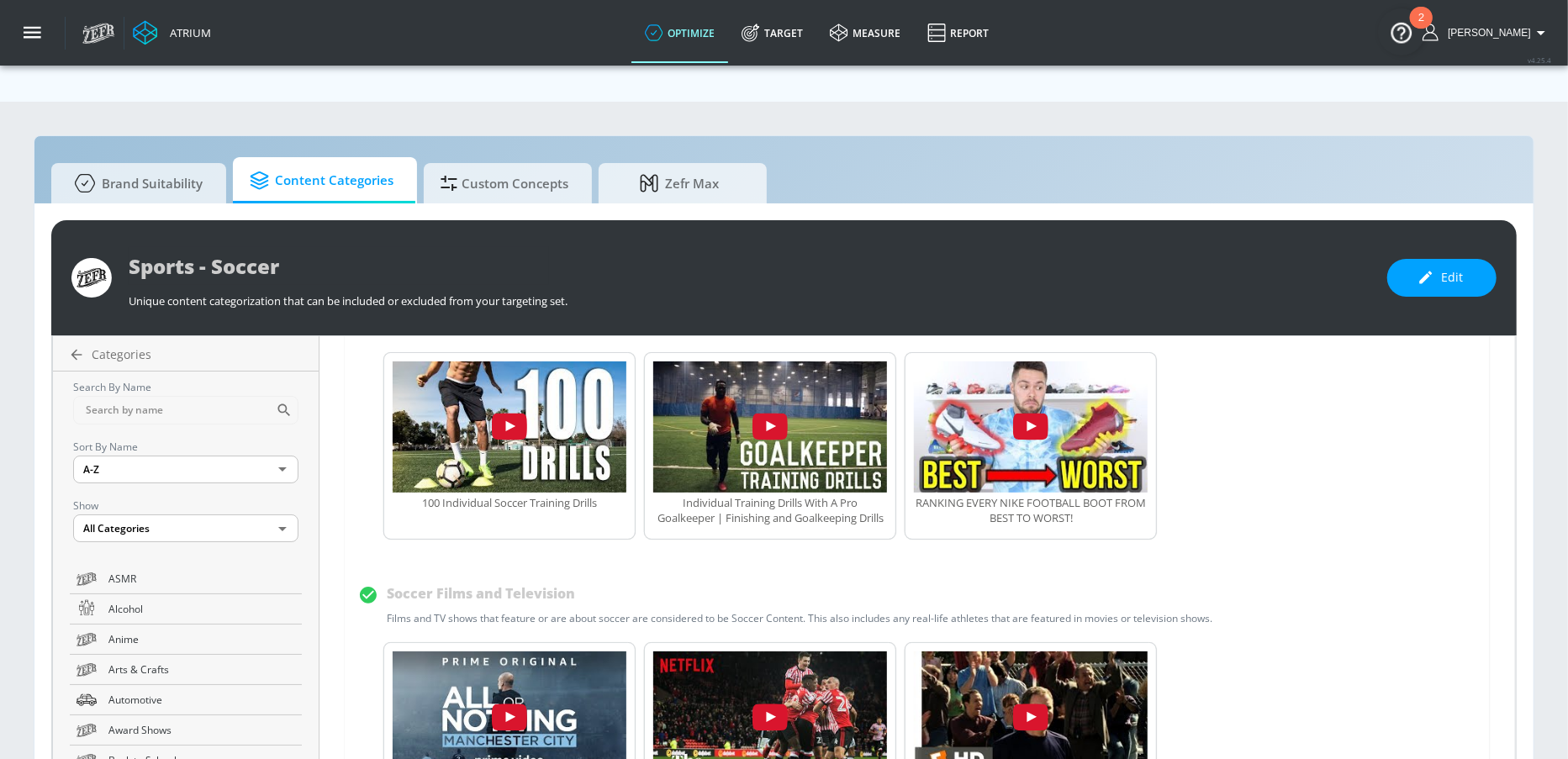
scroll to position [1088, 0]
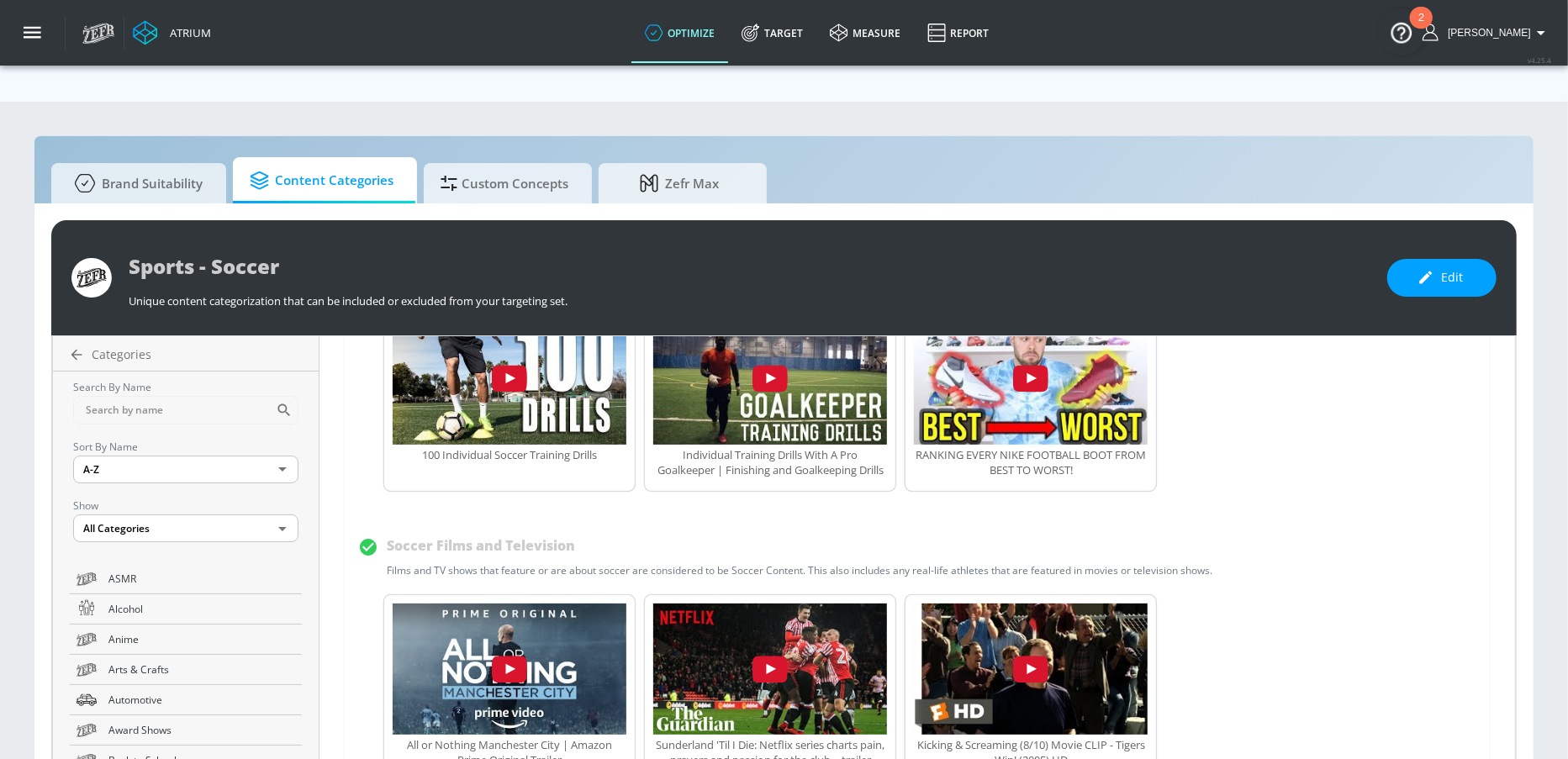
click at [643, 531] on div "Soccer Films and Television Films and TV shows that feature or are about soccer…" at bounding box center [894, 554] width 1071 height 47
